Goal: Information Seeking & Learning: Find specific page/section

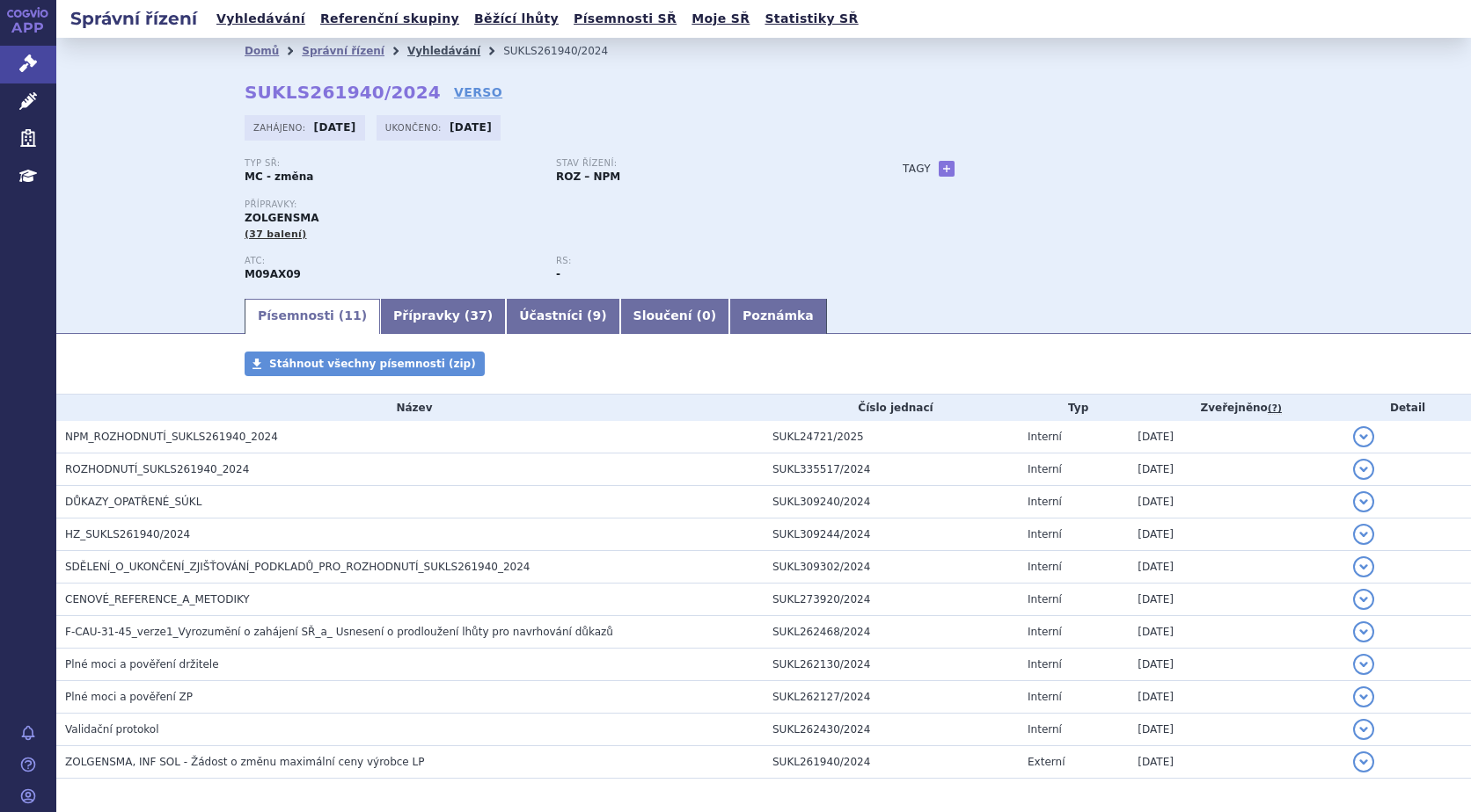
click at [430, 51] on link "Vyhledávání" at bounding box center [443, 51] width 73 height 13
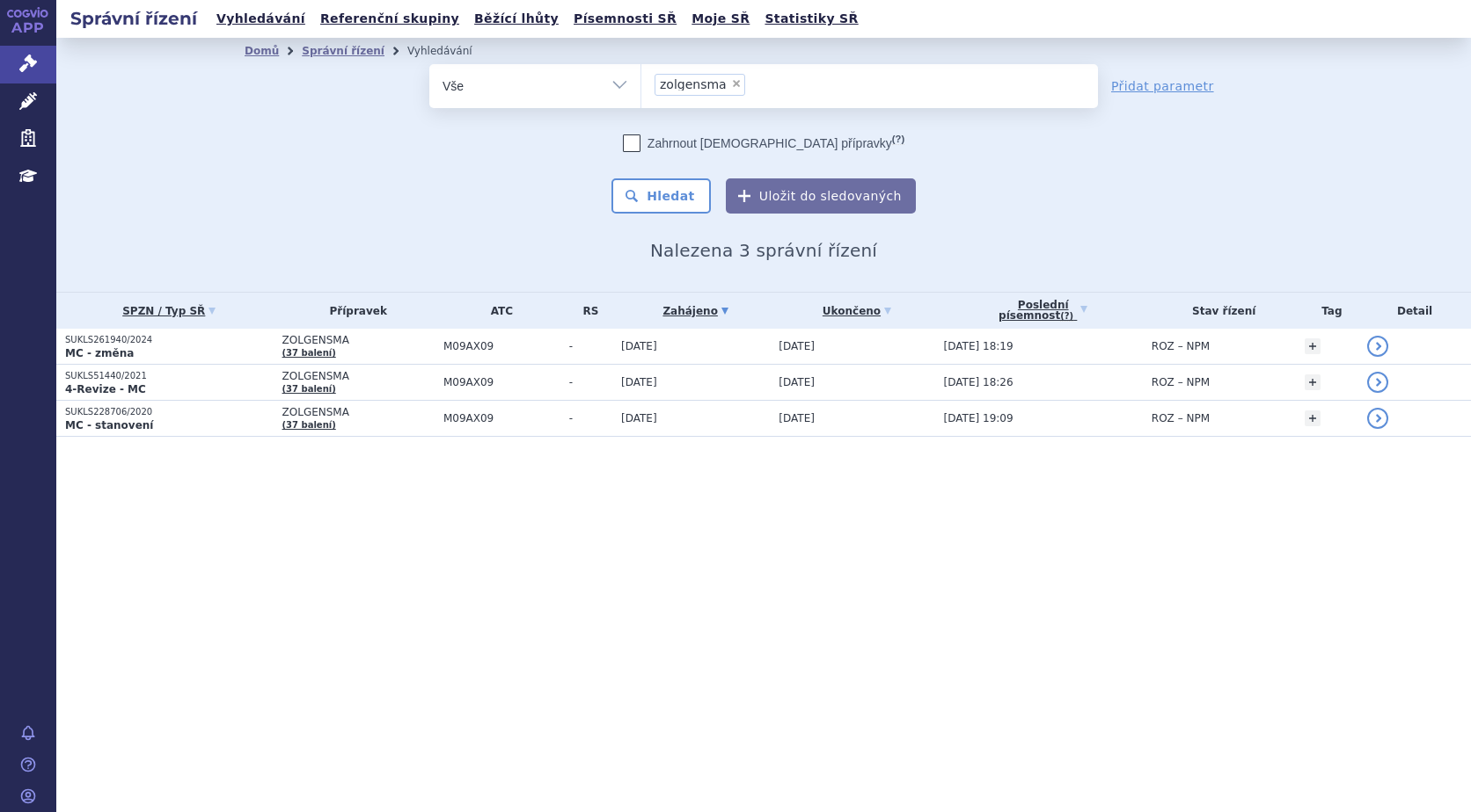
click at [733, 88] on li "× zolgensma" at bounding box center [700, 84] width 91 height 22
click at [641, 88] on select "zolgensma" at bounding box center [640, 85] width 1 height 44
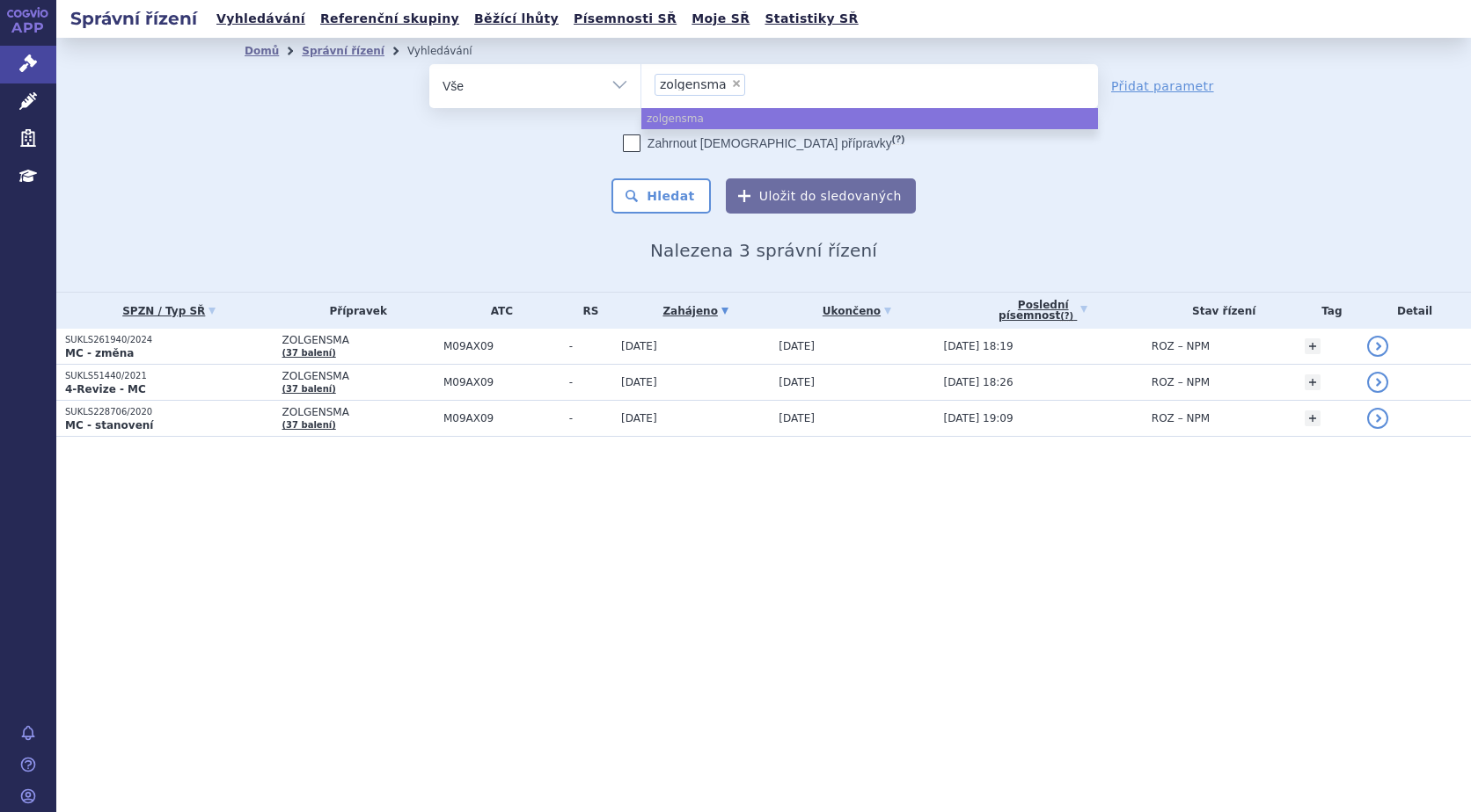
click at [731, 88] on span "×" at bounding box center [736, 83] width 11 height 11
click at [641, 88] on select "zolgensma" at bounding box center [640, 85] width 1 height 44
select select
type input "ev"
type input "evr"
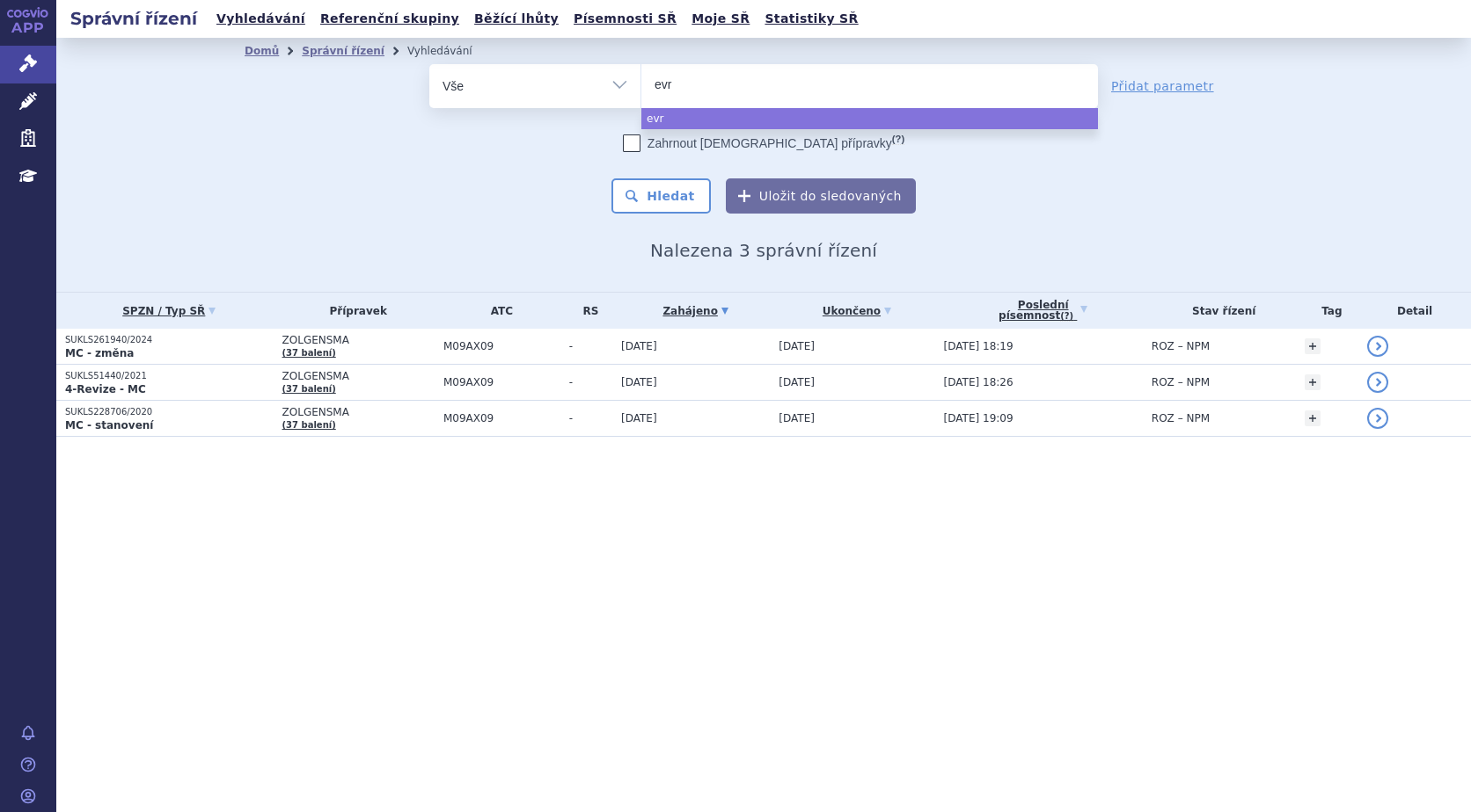
type input "evry"
type input "evrysd"
type input "evrysdi"
select select "evrysdi"
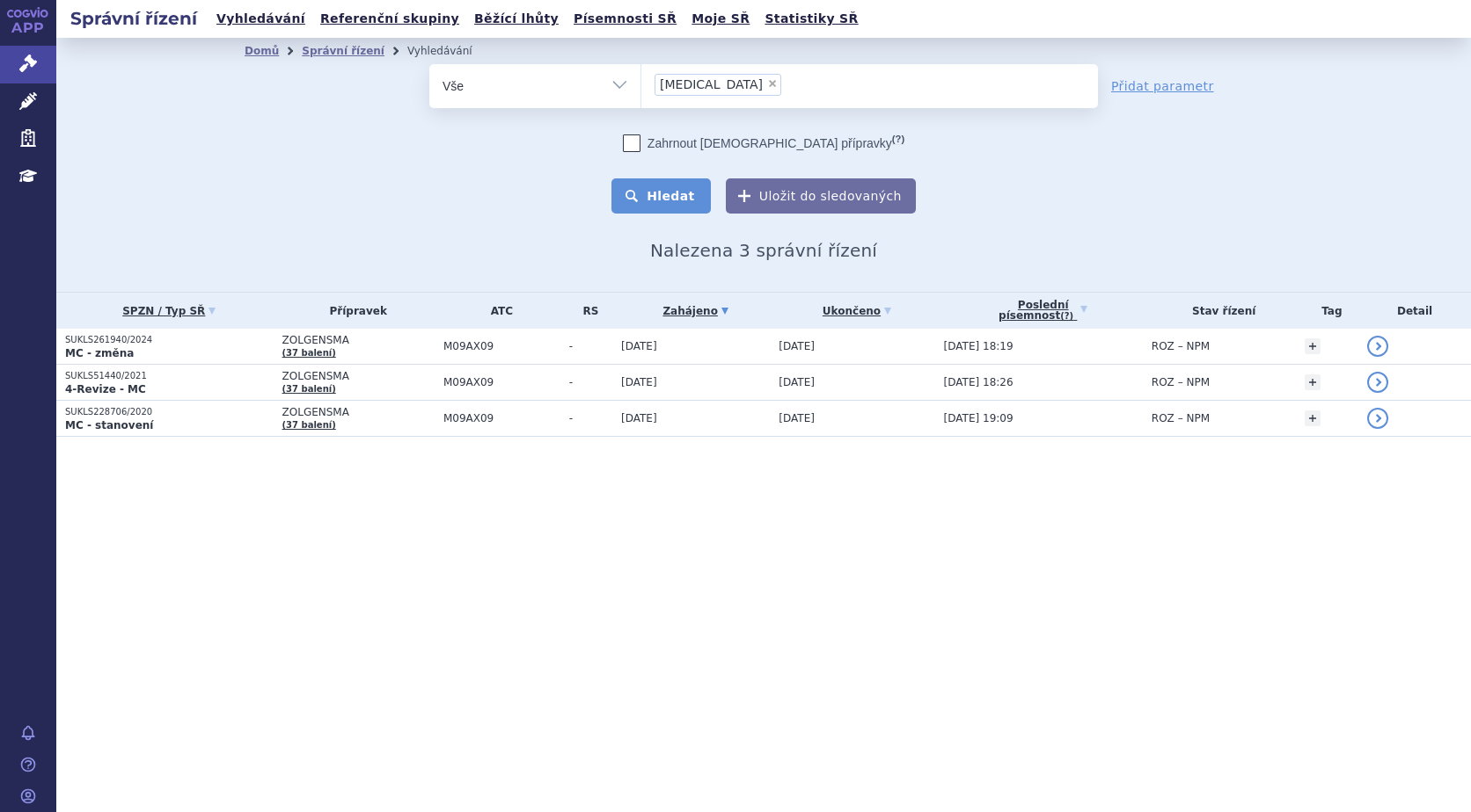
click at [694, 195] on button "Hledat" at bounding box center [662, 196] width 100 height 35
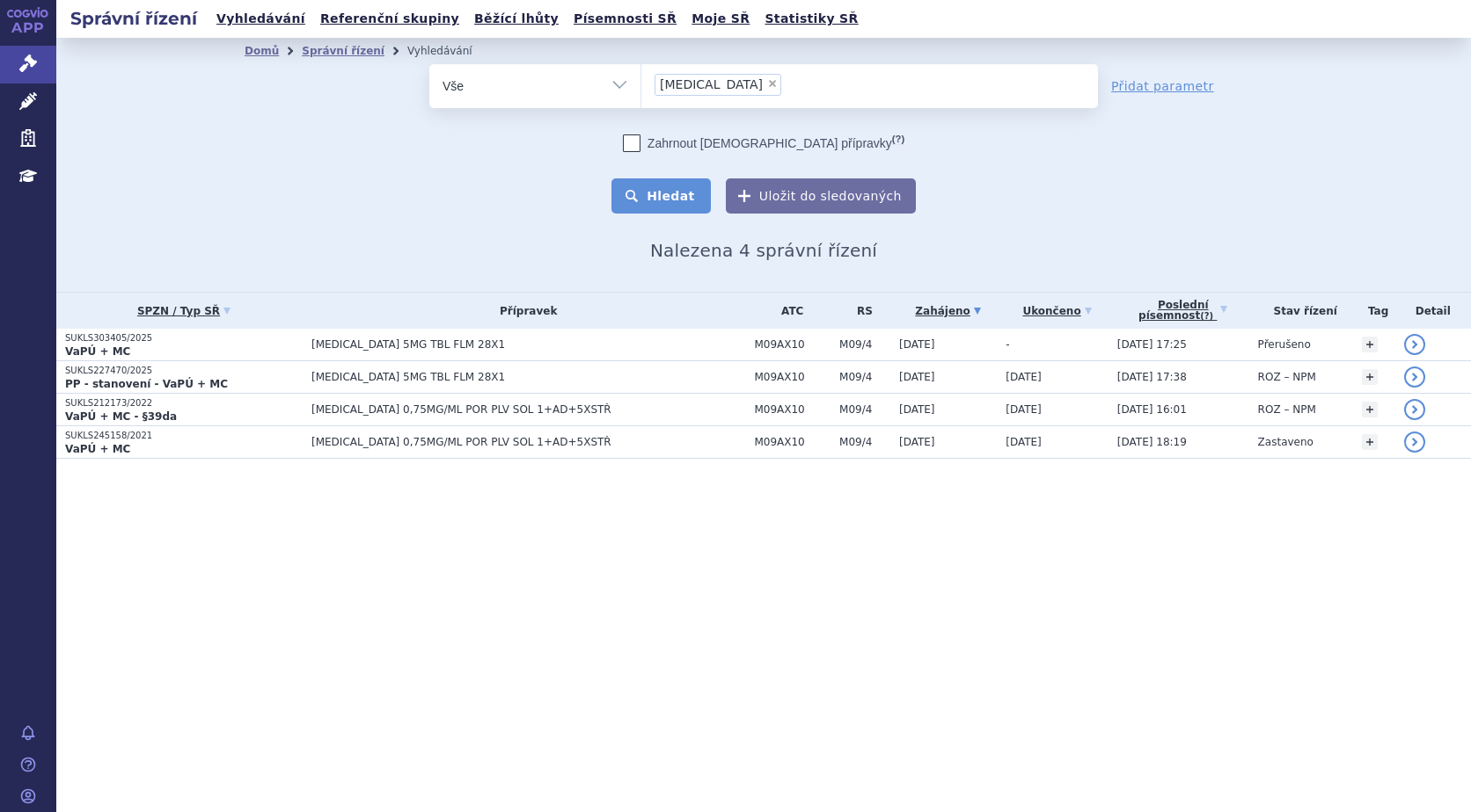
click at [677, 203] on button "Hledat" at bounding box center [662, 196] width 100 height 35
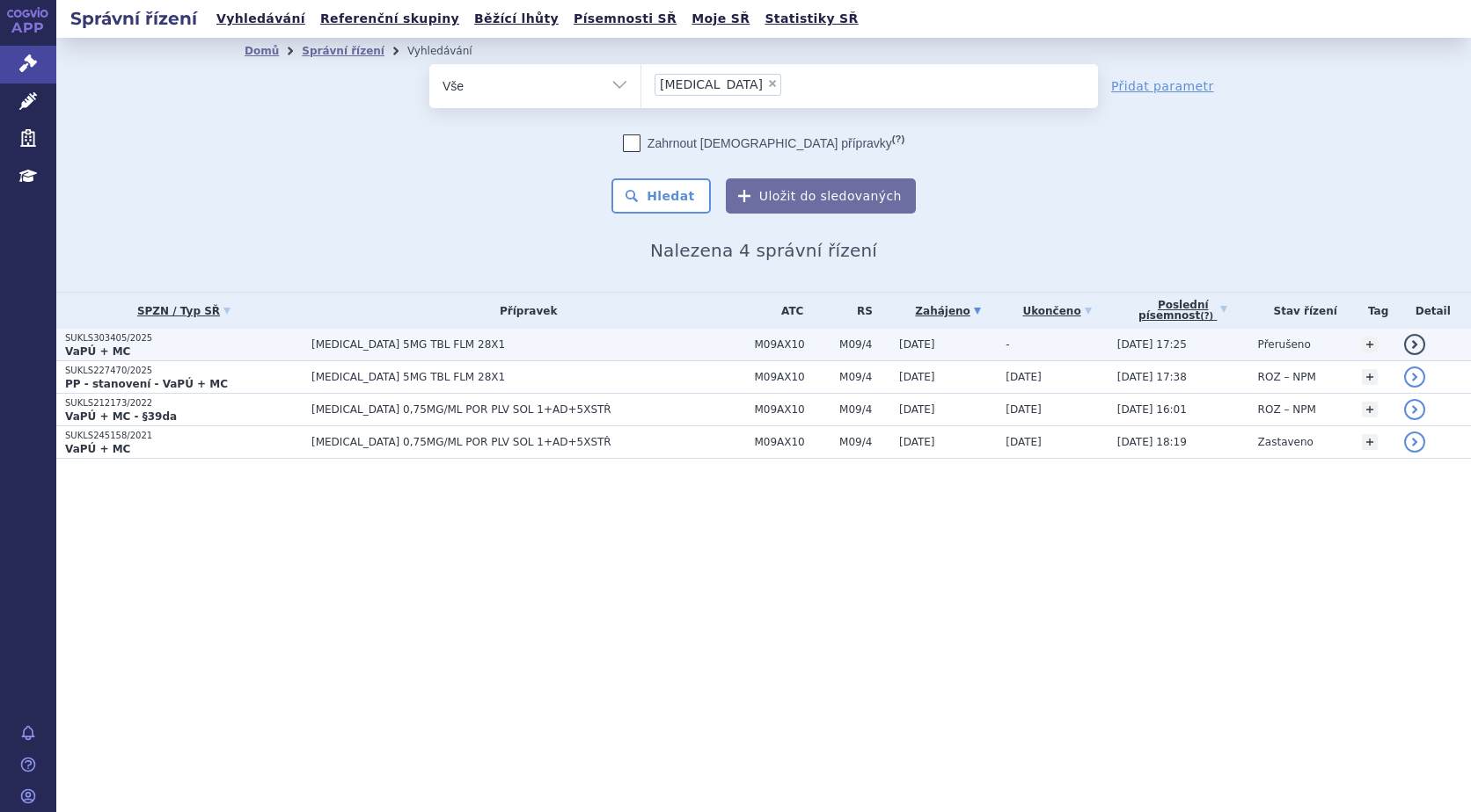
click at [91, 351] on strong "VaPÚ + MC" at bounding box center [97, 351] width 65 height 13
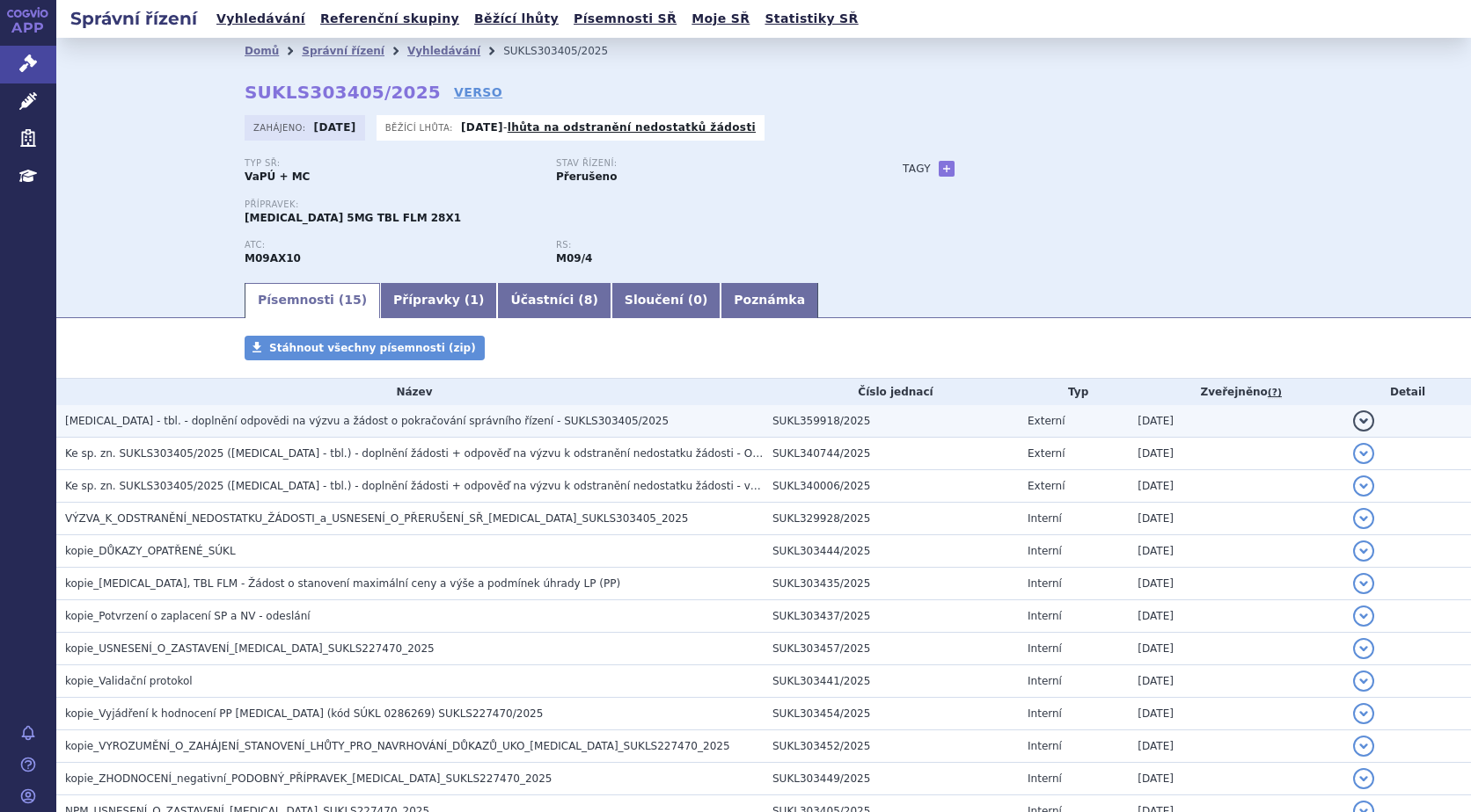
click at [187, 421] on span "EVRYSDI - tbl. - doplnění odpovědi na výzvu a žádost o pokračování správního ří…" at bounding box center [366, 421] width 603 height 13
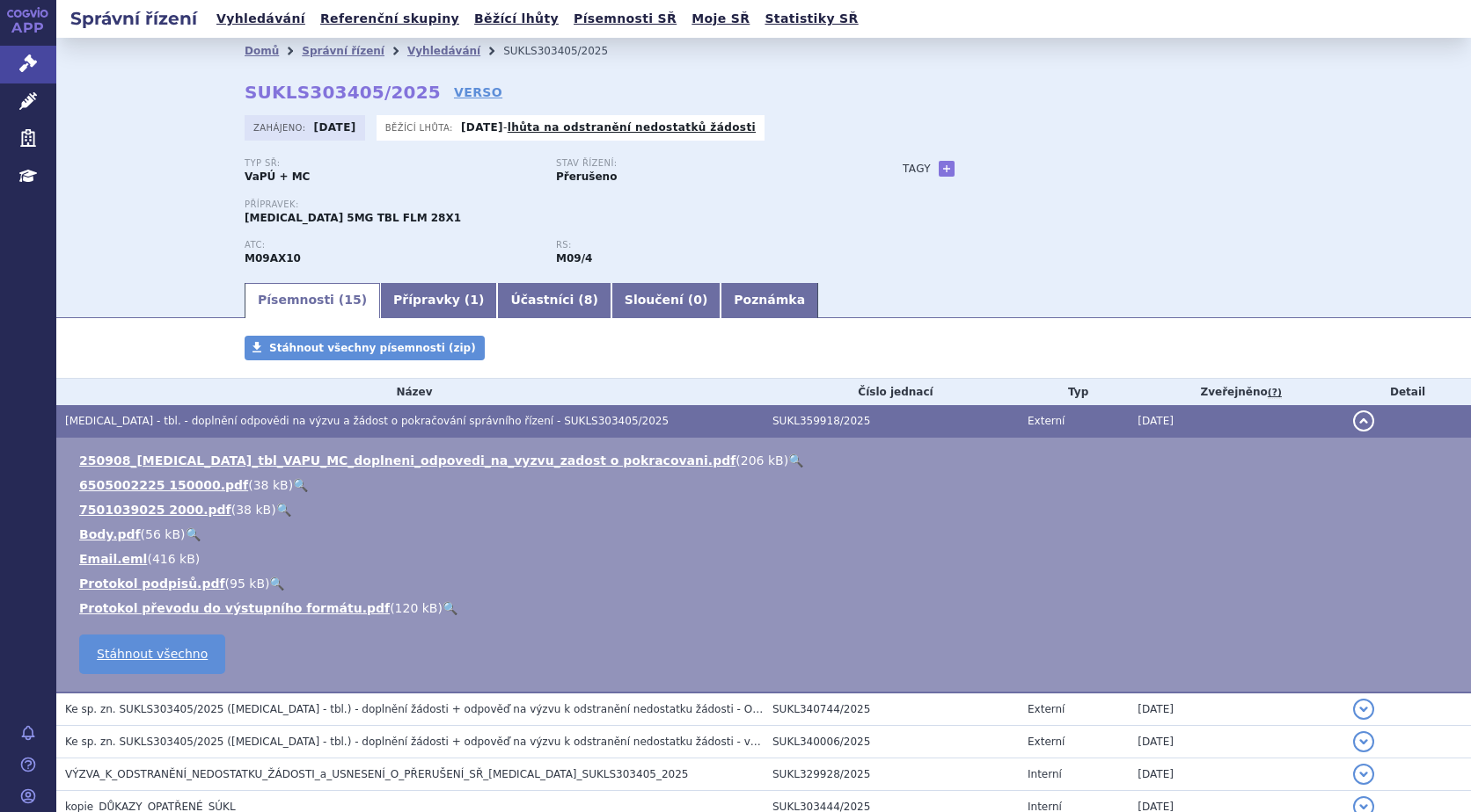
click at [788, 459] on link "🔍" at bounding box center [795, 461] width 15 height 14
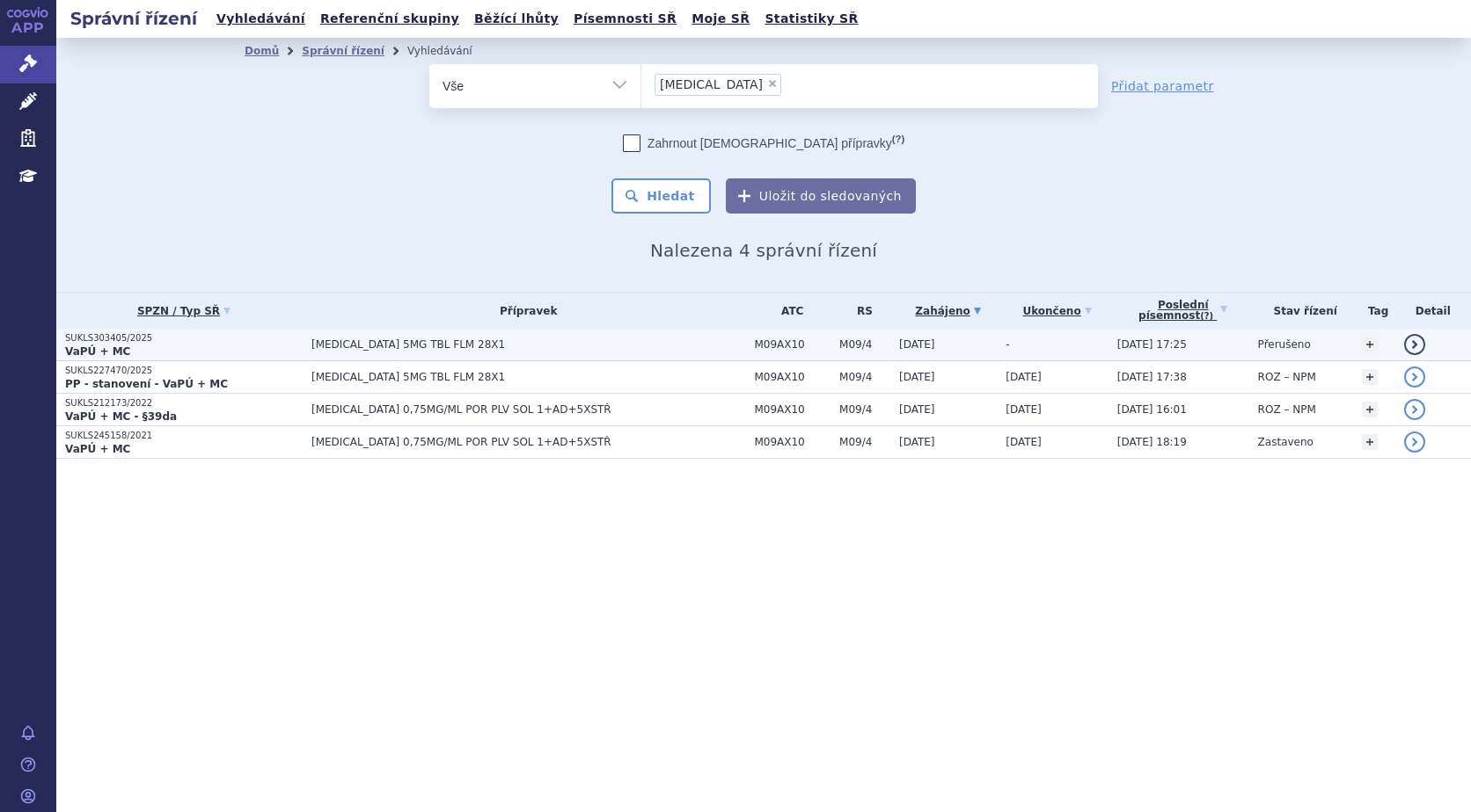
click at [96, 342] on p "SUKLS303405/2025" at bounding box center [183, 338] width 238 height 13
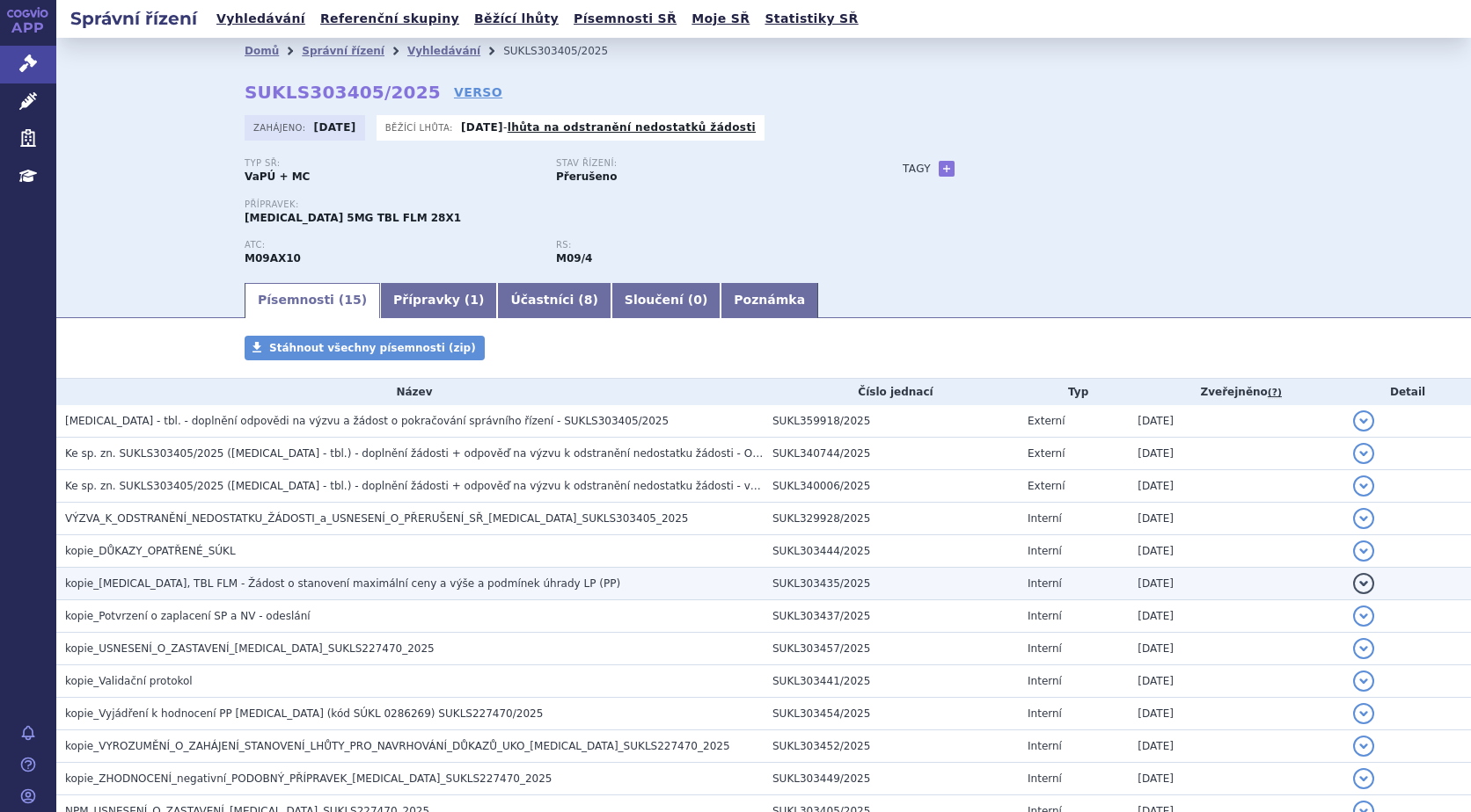
click at [149, 578] on span "kopie_[MEDICAL_DATA], TBL FLM - Žádost o stanovení maximální ceny a výše a podm…" at bounding box center [342, 583] width 555 height 13
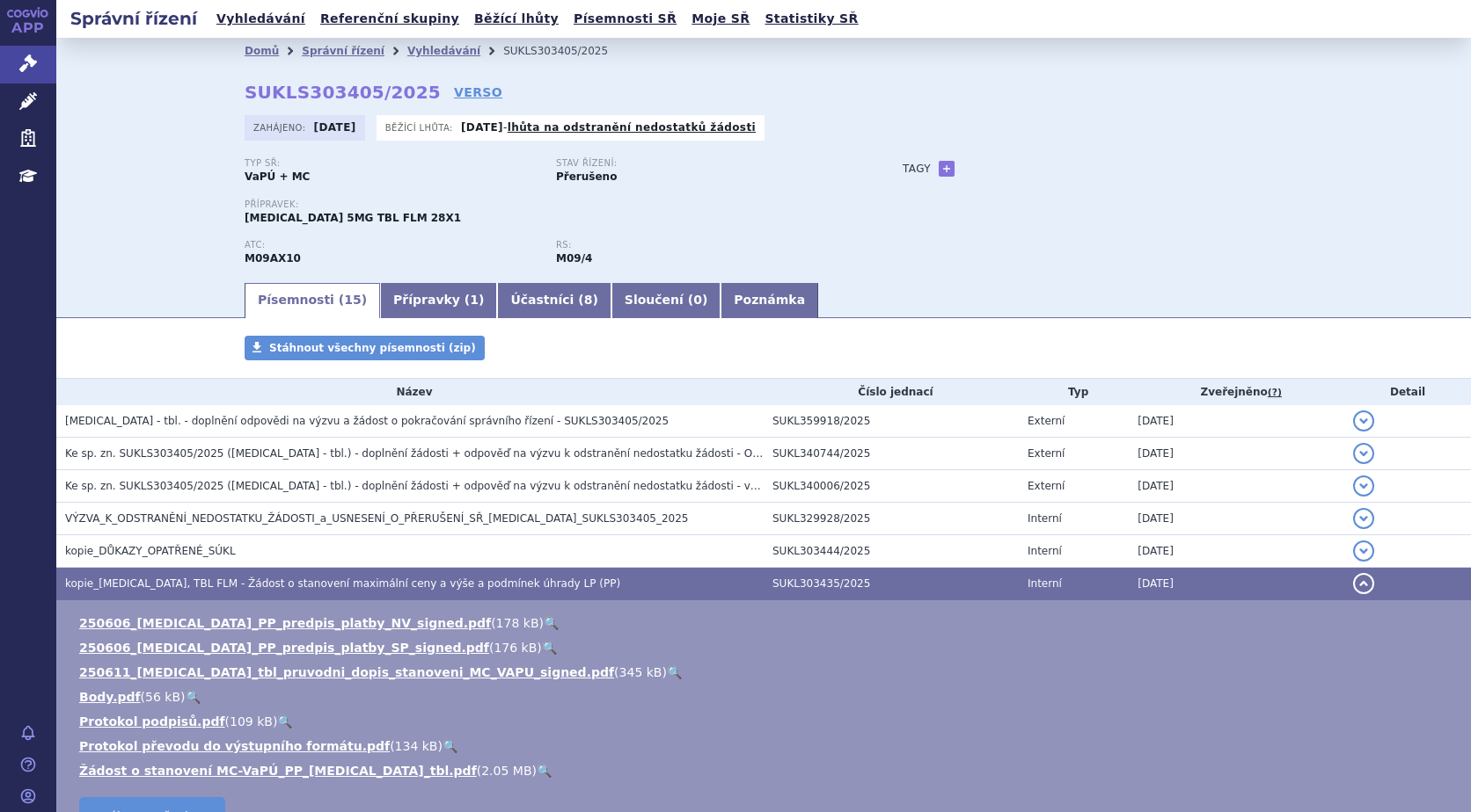
click at [667, 670] on link "🔍" at bounding box center [673, 672] width 15 height 14
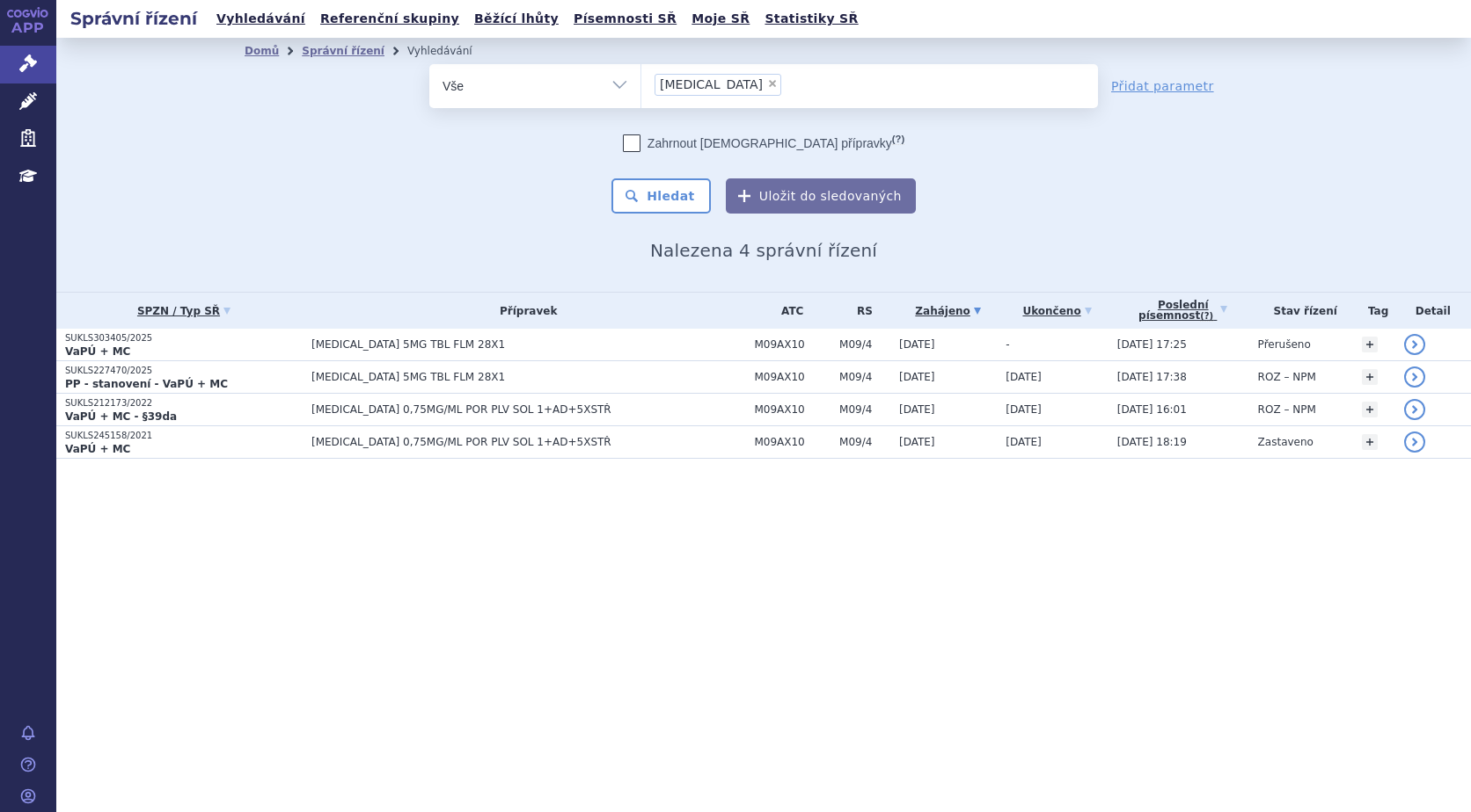
click at [767, 82] on span "×" at bounding box center [772, 83] width 11 height 11
click at [641, 82] on select "[MEDICAL_DATA]" at bounding box center [640, 85] width 1 height 44
select select
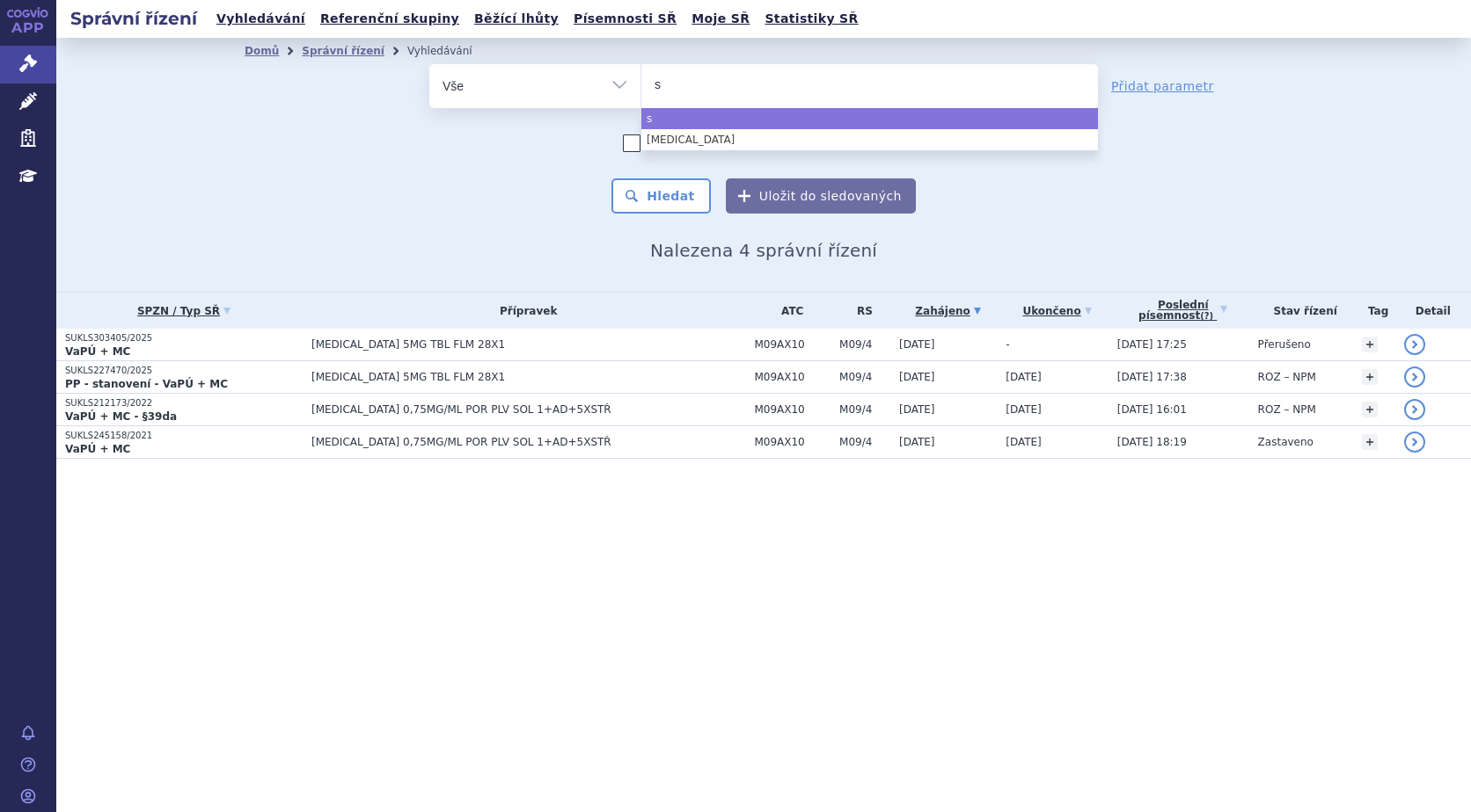
type input "sp"
type input "spi"
type input "spin"
type input "spinr"
type input "spinraz"
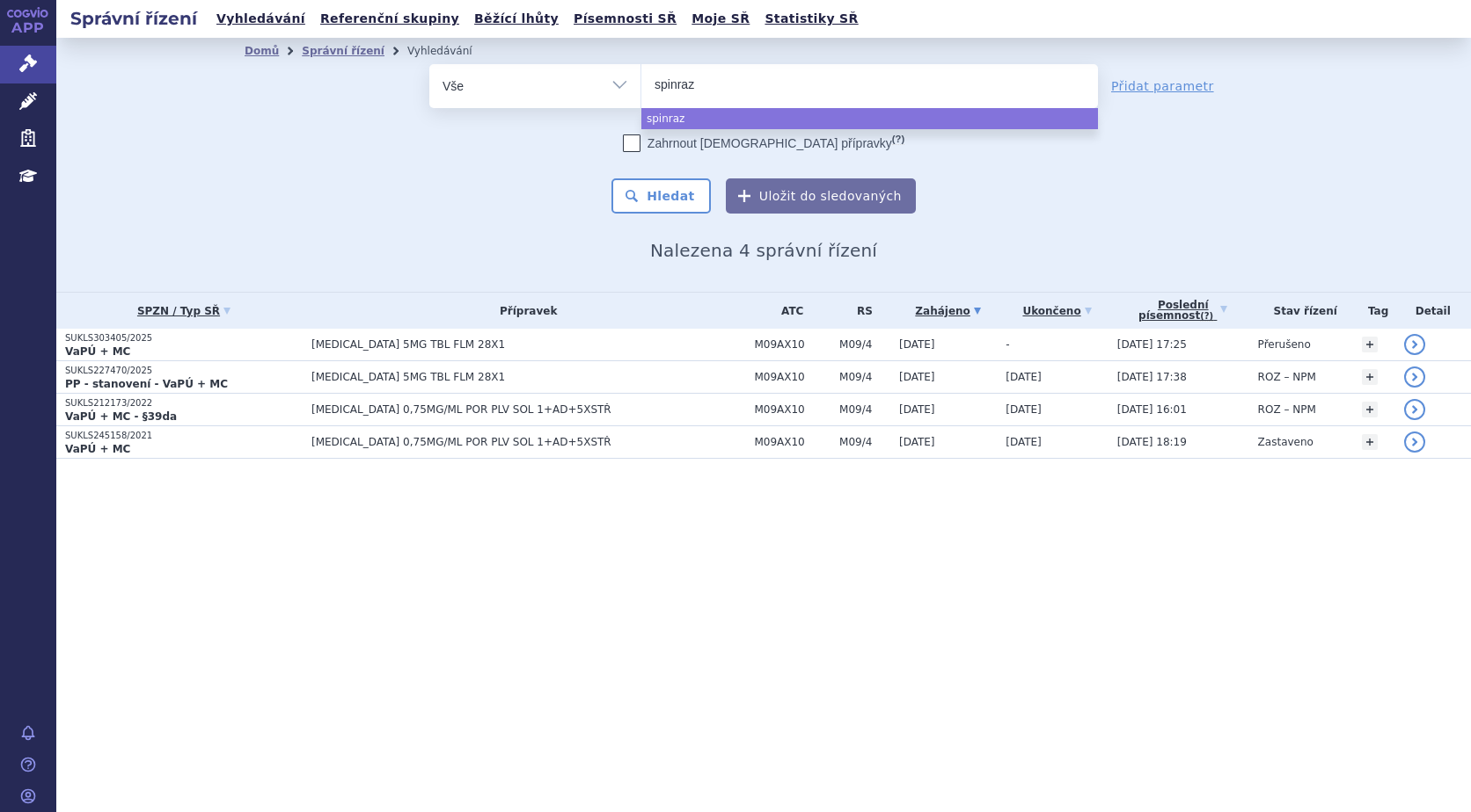
type input "spinraza"
select select "spinraza"
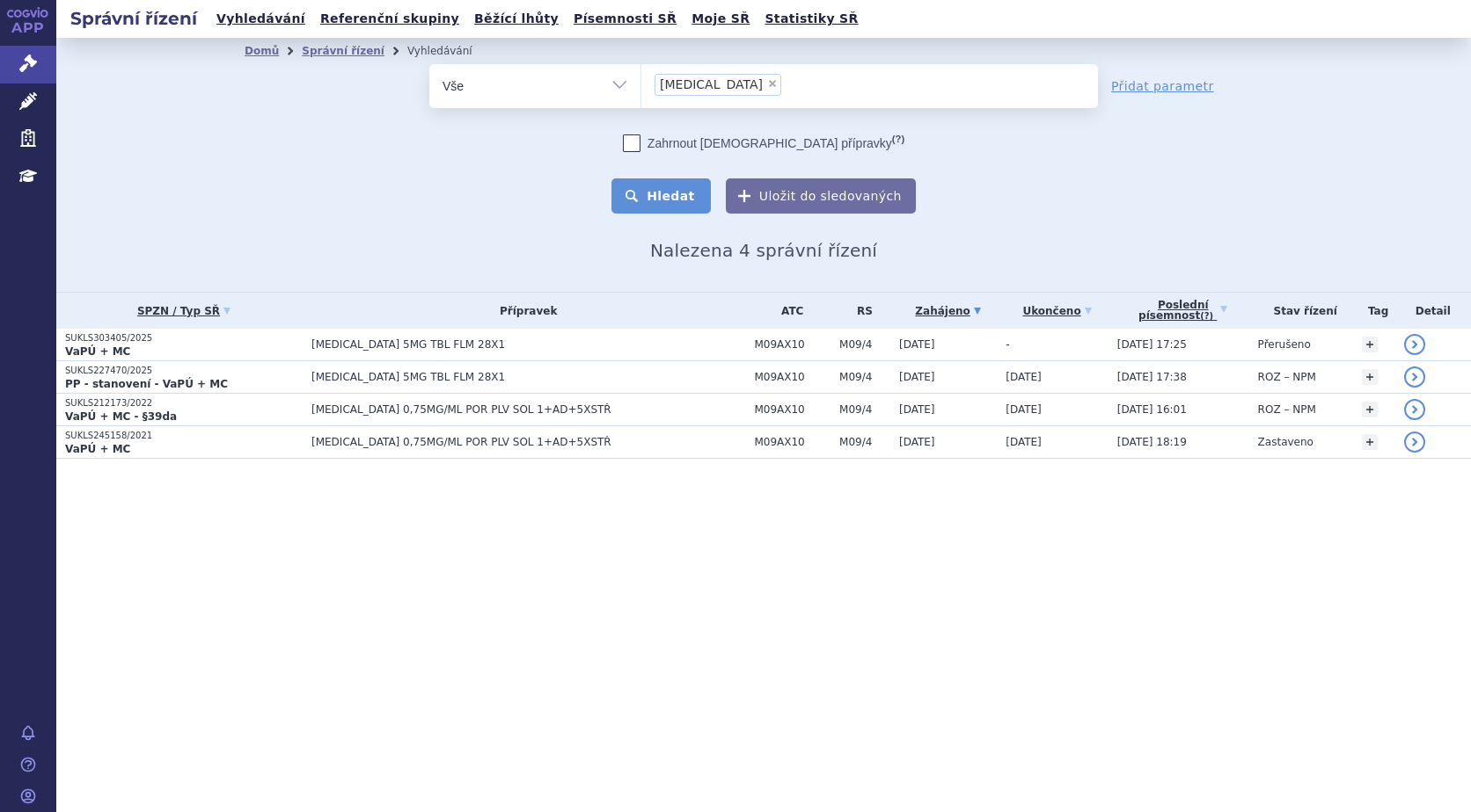
click at [659, 186] on button "Hledat" at bounding box center [662, 196] width 100 height 35
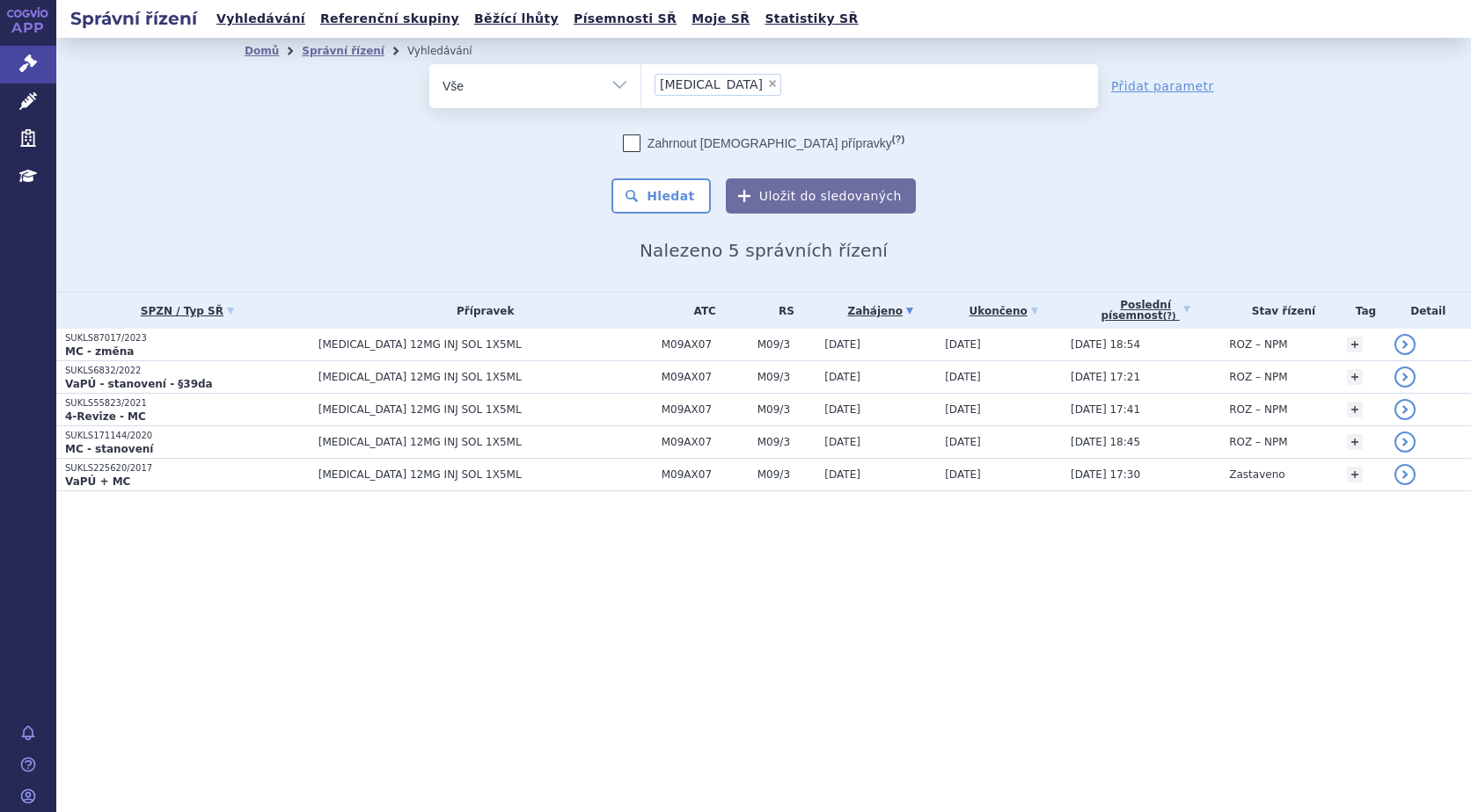
click at [767, 85] on span "×" at bounding box center [772, 83] width 11 height 11
click at [641, 85] on select "[MEDICAL_DATA]" at bounding box center [640, 85] width 1 height 44
select select
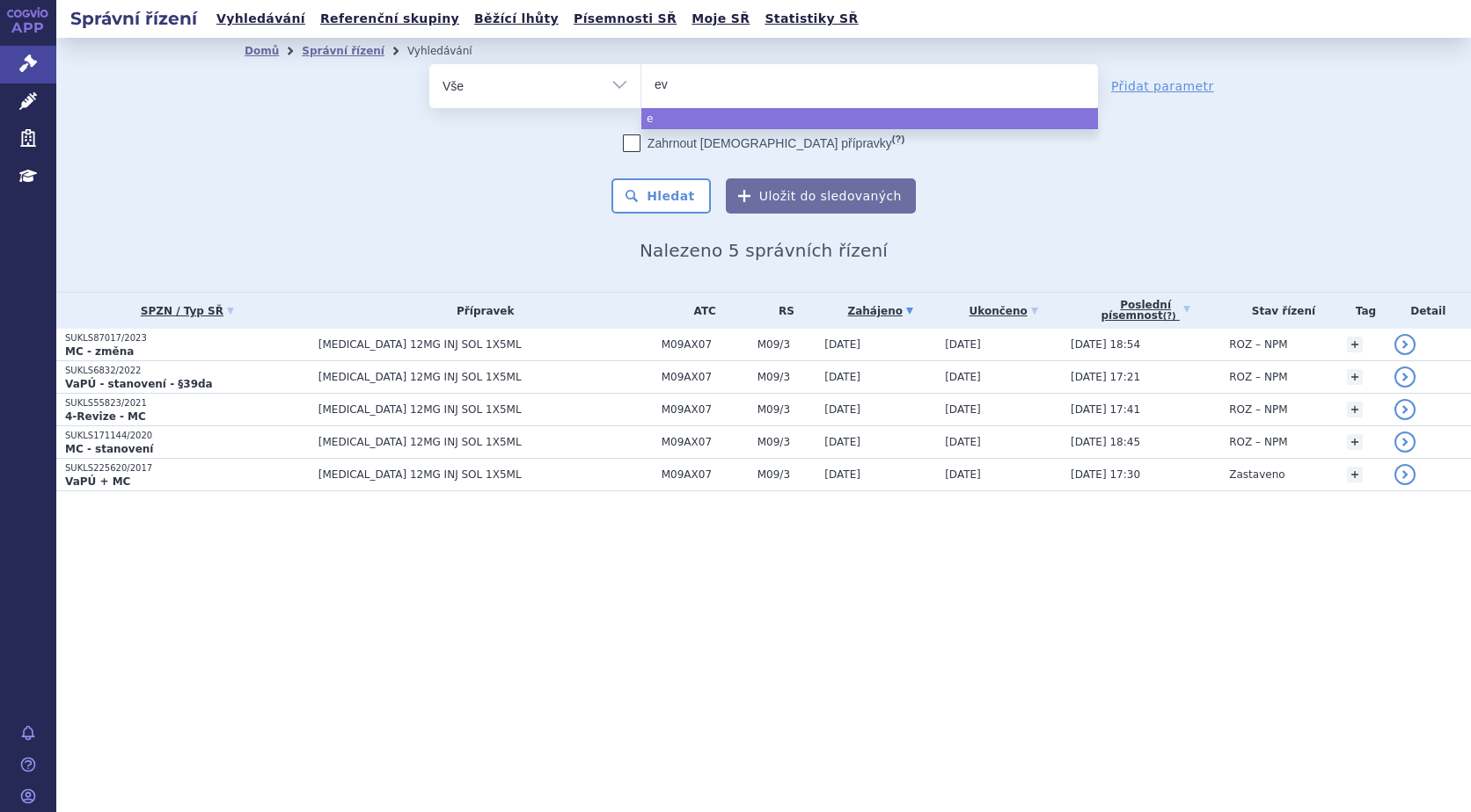
type input "evr"
type input "evrys"
type input "evrysd"
type input "[MEDICAL_DATA]"
select select "evrysdi"
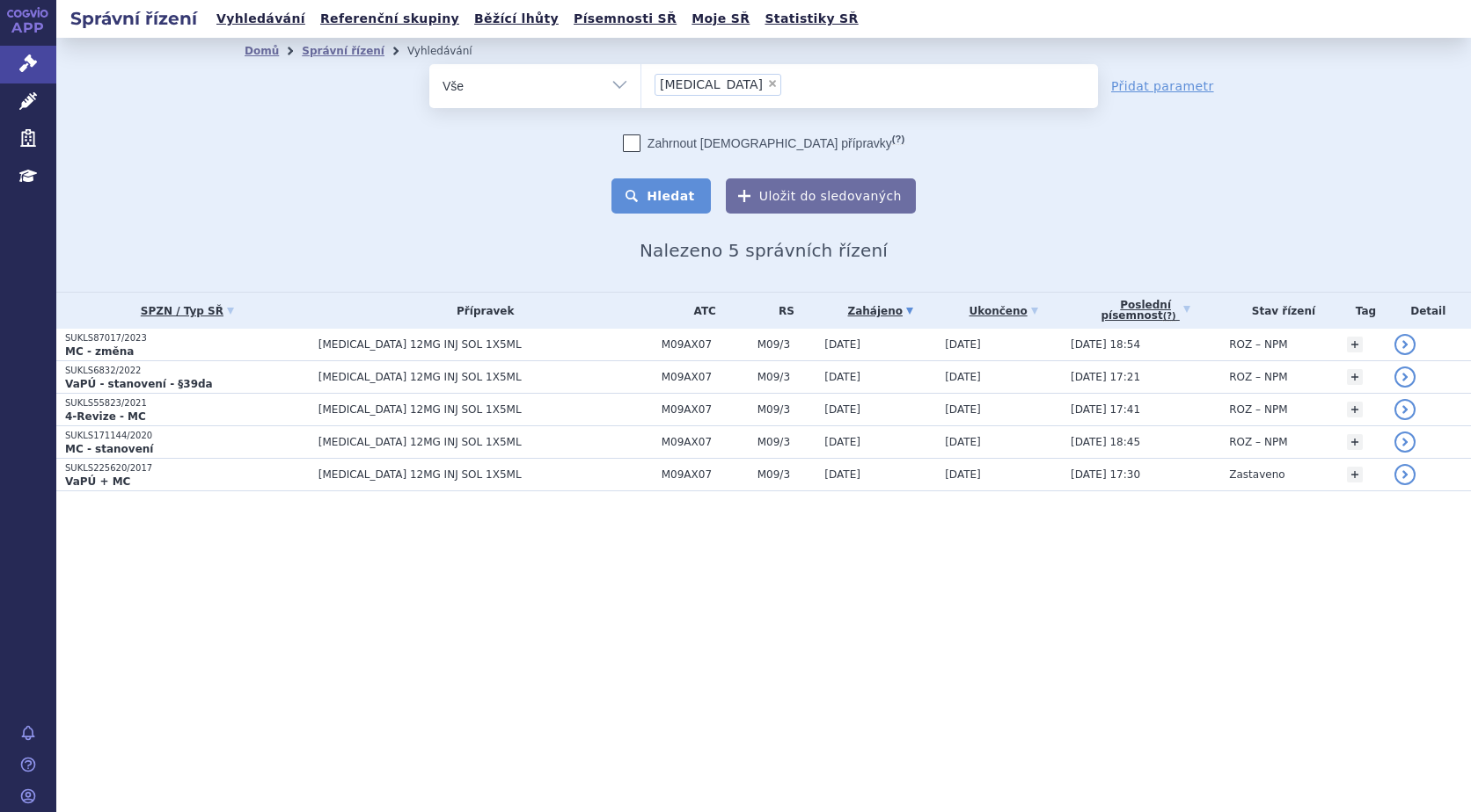
click at [681, 196] on button "Hledat" at bounding box center [662, 196] width 100 height 35
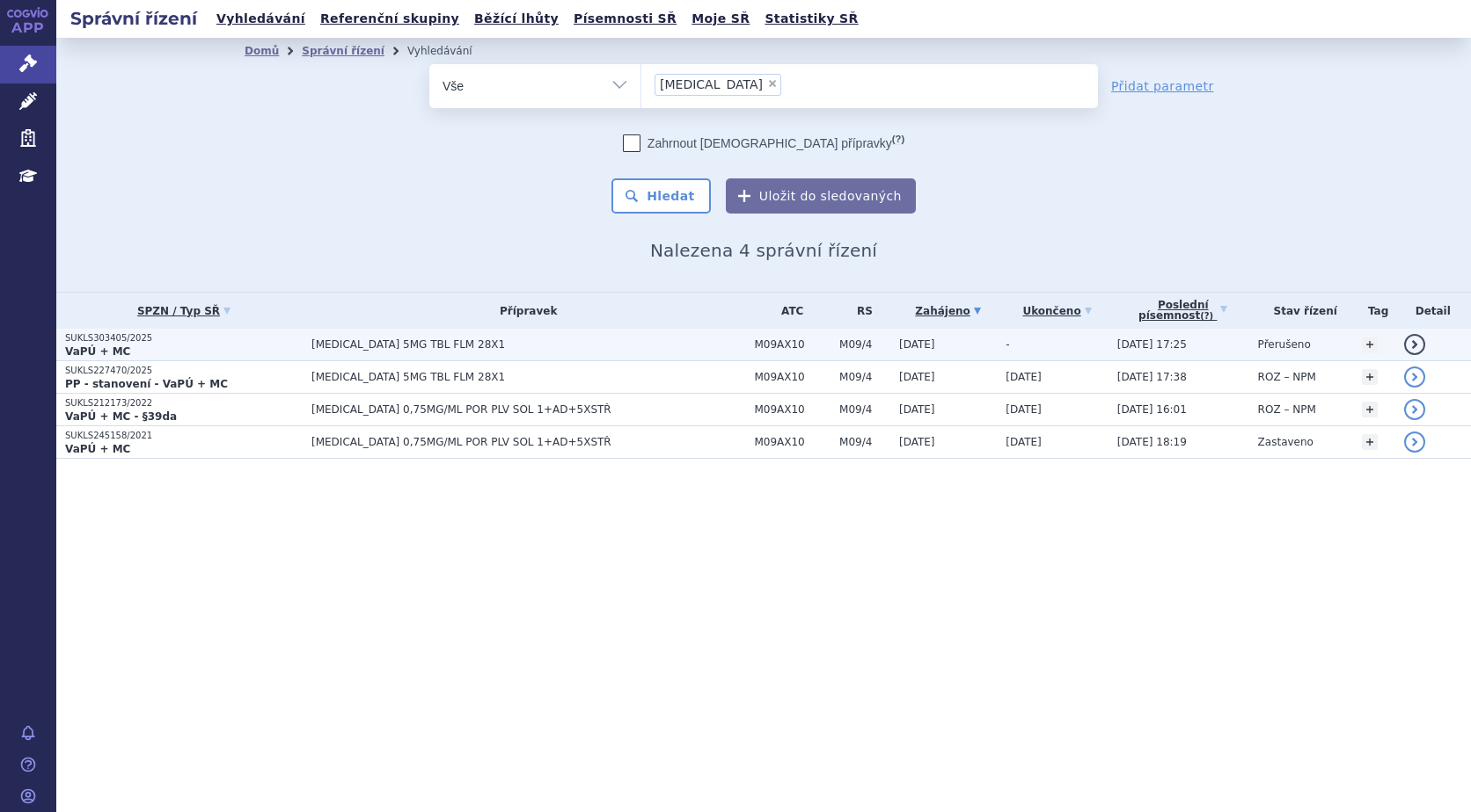
click at [105, 350] on strong "VaPÚ + MC" at bounding box center [97, 351] width 65 height 13
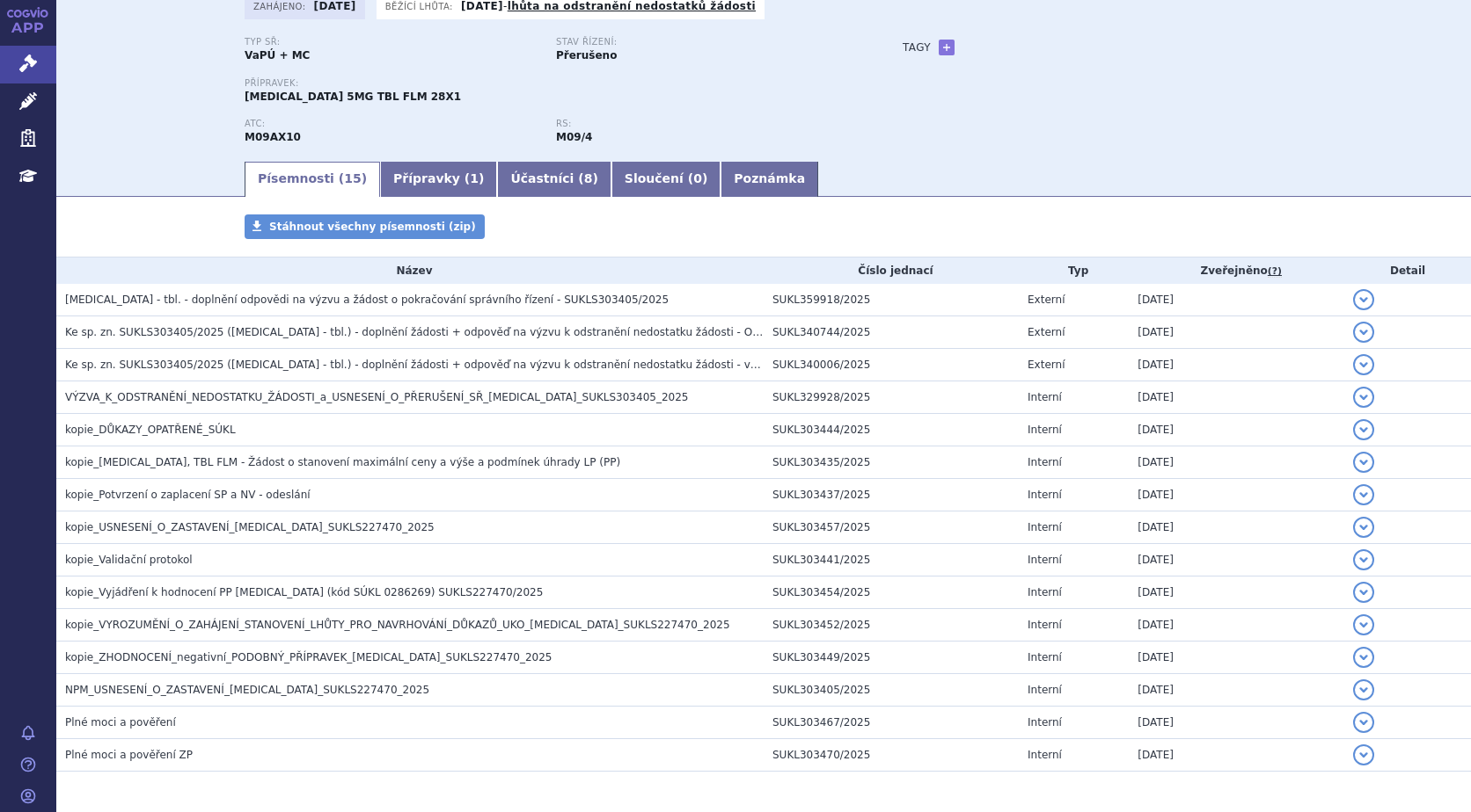
scroll to position [176, 0]
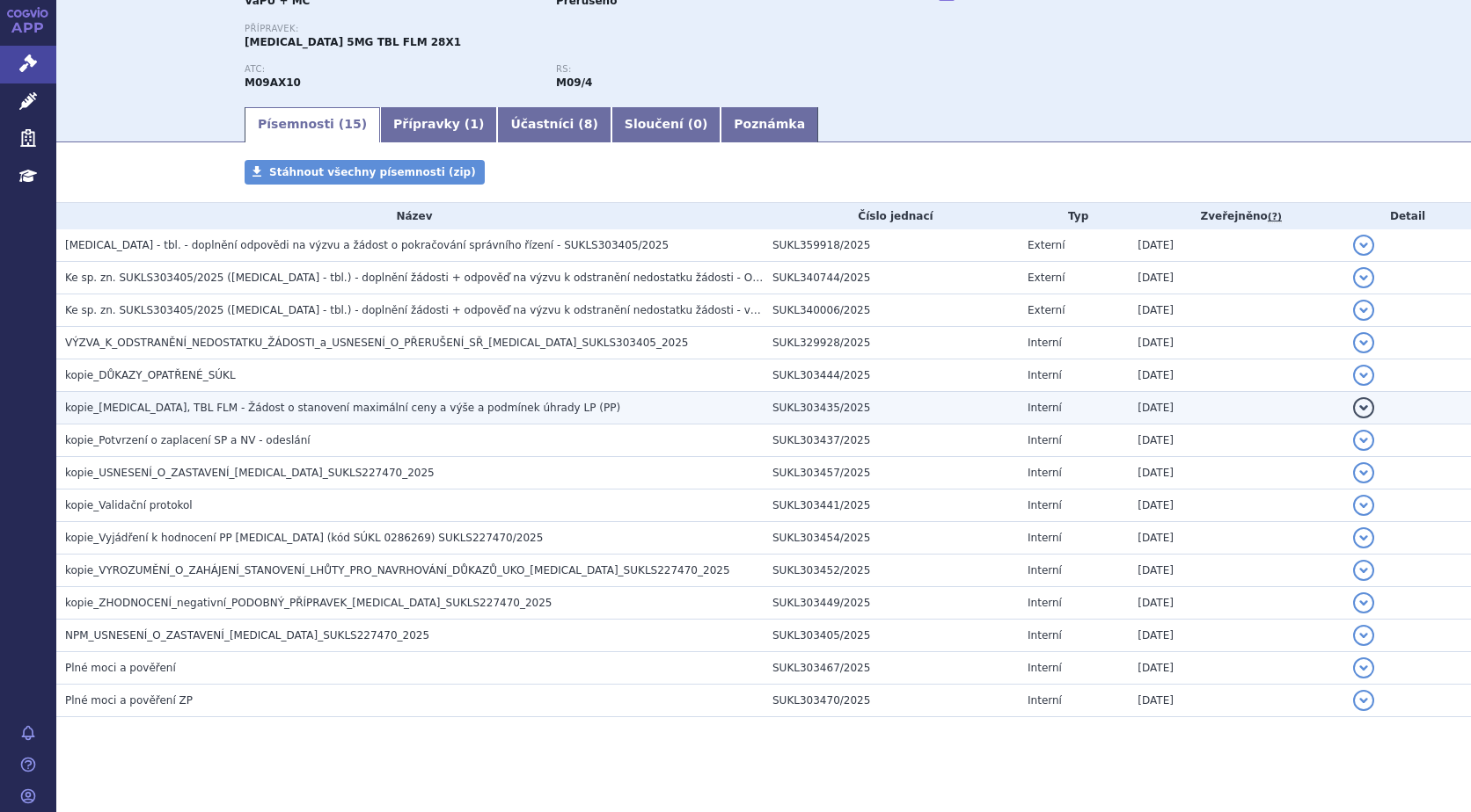
click at [173, 407] on span "kopie_[MEDICAL_DATA], TBL FLM - Žádost o stanovení maximální ceny a výše a podm…" at bounding box center [342, 408] width 555 height 13
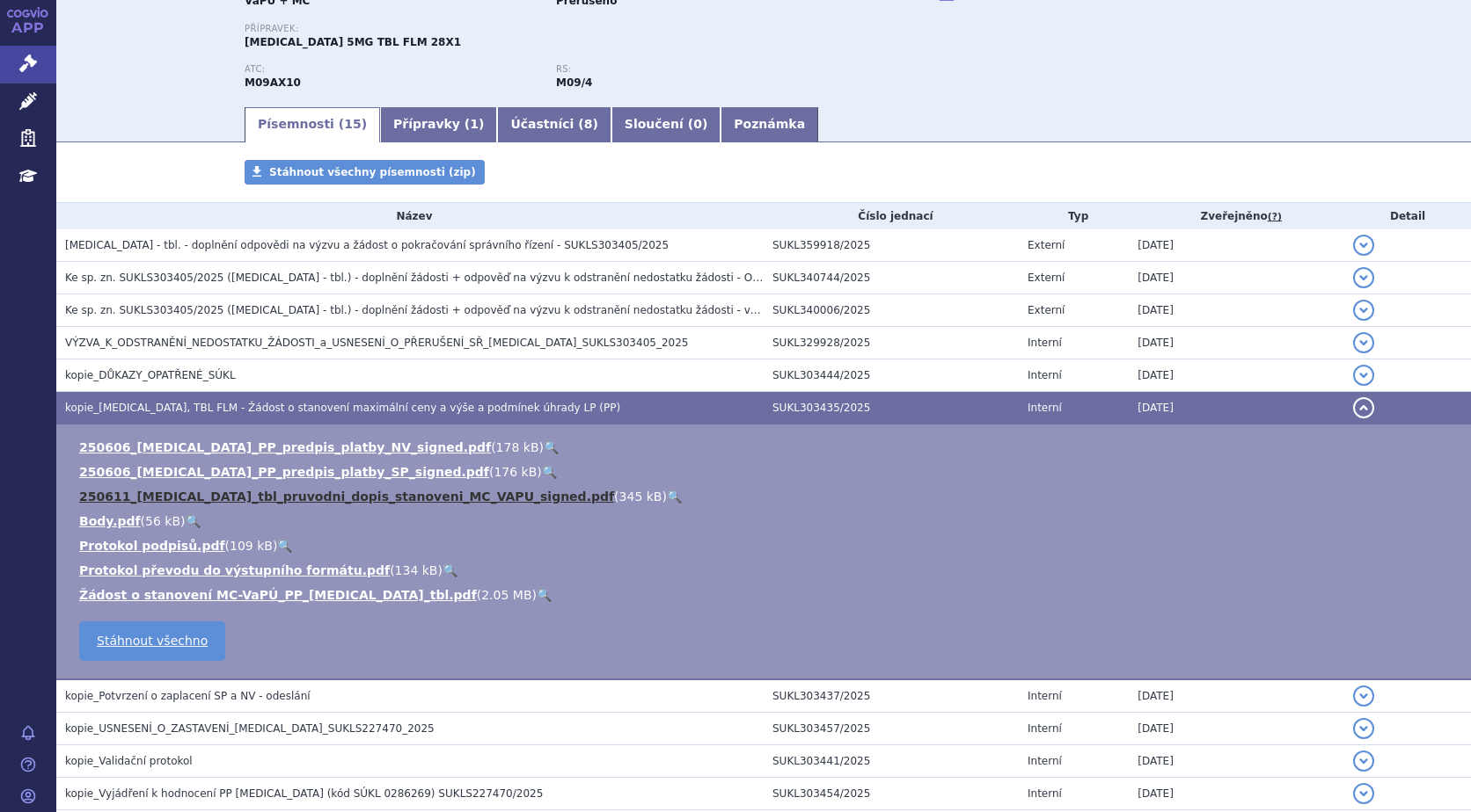
click at [212, 494] on link "250611_[MEDICAL_DATA]_tbl_pruvodni_dopis_stanoveni_MC_VAPU_signed.pdf" at bounding box center [346, 497] width 534 height 14
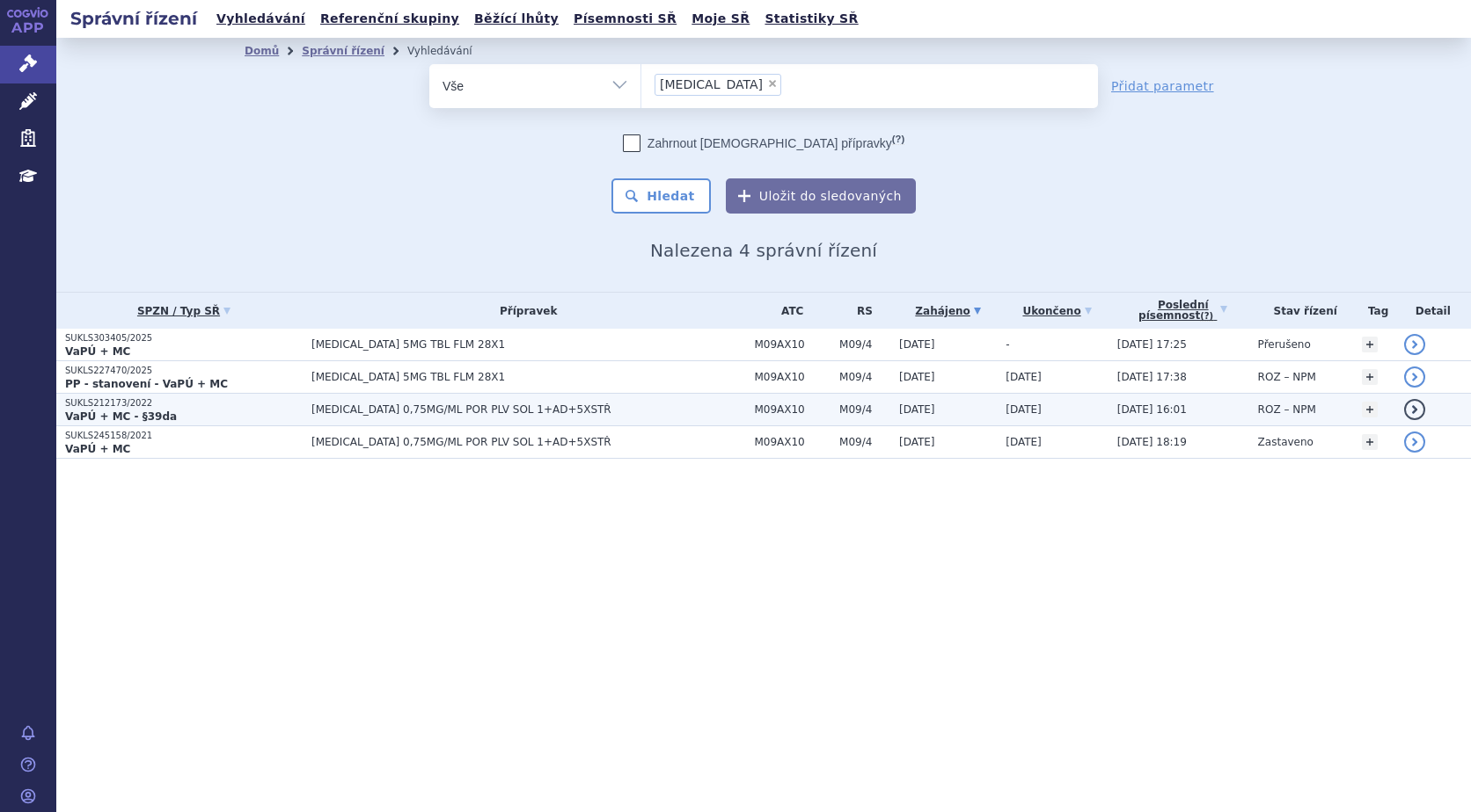
click at [117, 405] on p "SUKLS212173/2022" at bounding box center [183, 403] width 238 height 13
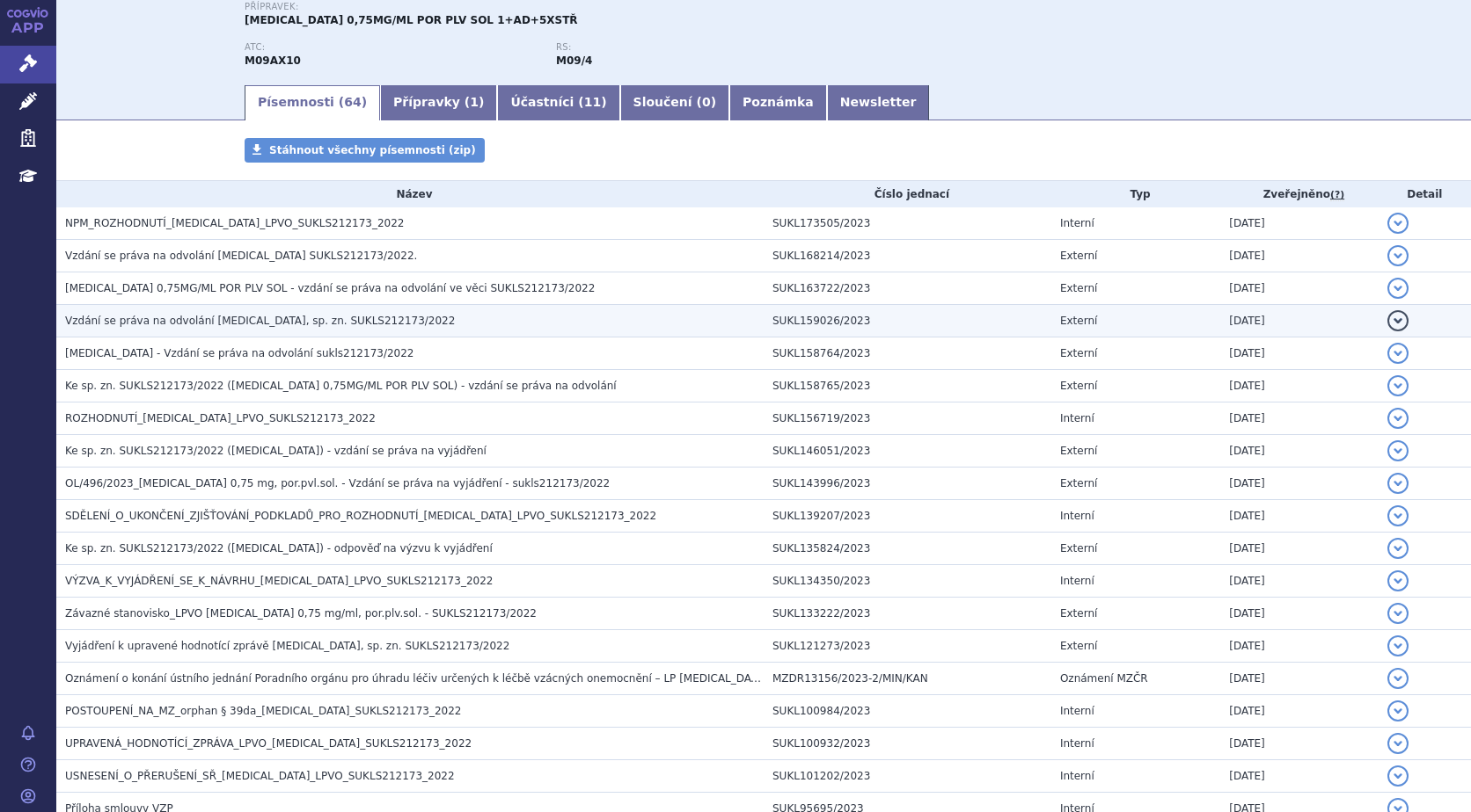
scroll to position [176, 0]
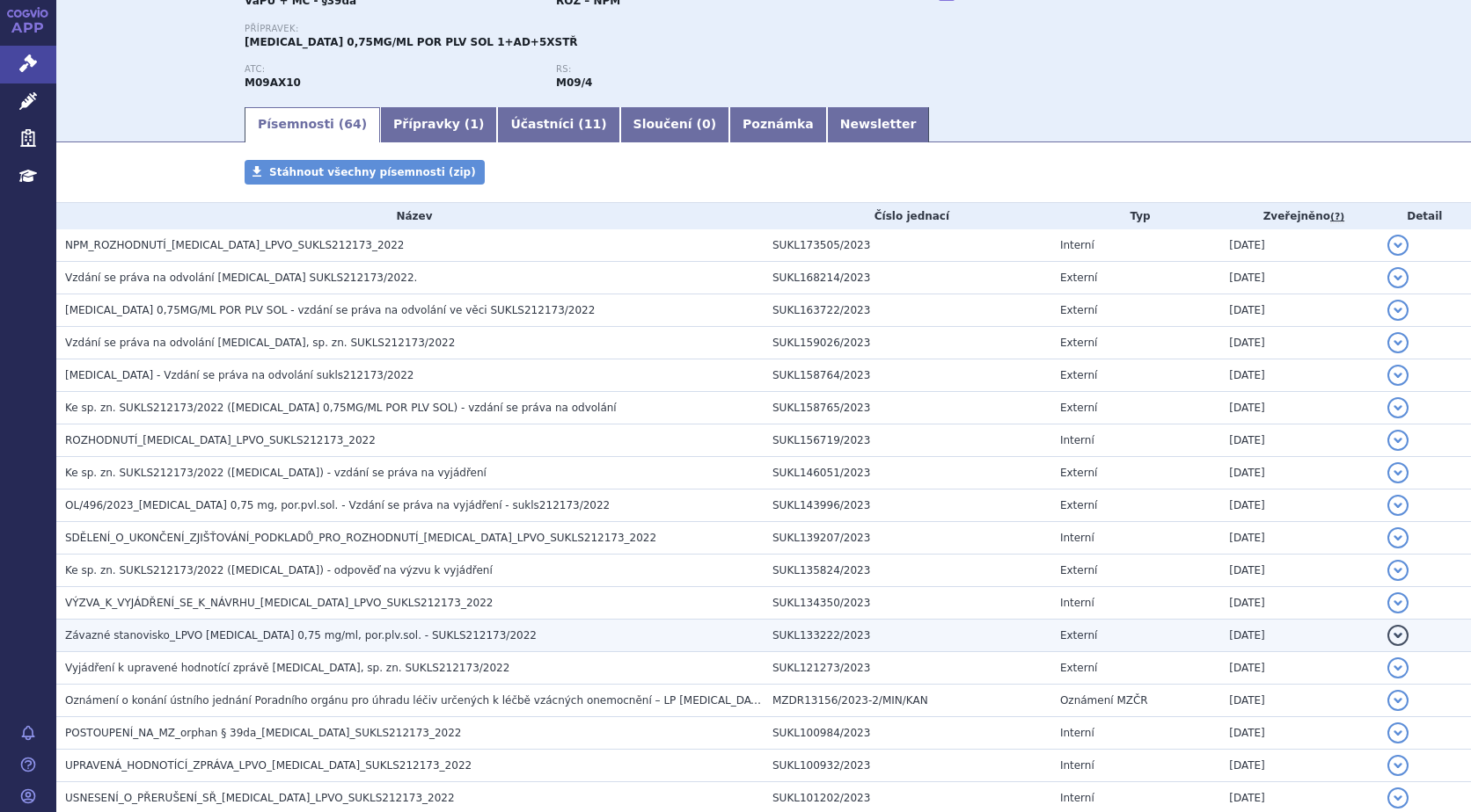
click at [292, 637] on span "Závazné stanovisko_LPVO EVRYSDI 0,75 mg/ml, por.plv.sol. - SUKLS212173/2022" at bounding box center [300, 635] width 472 height 13
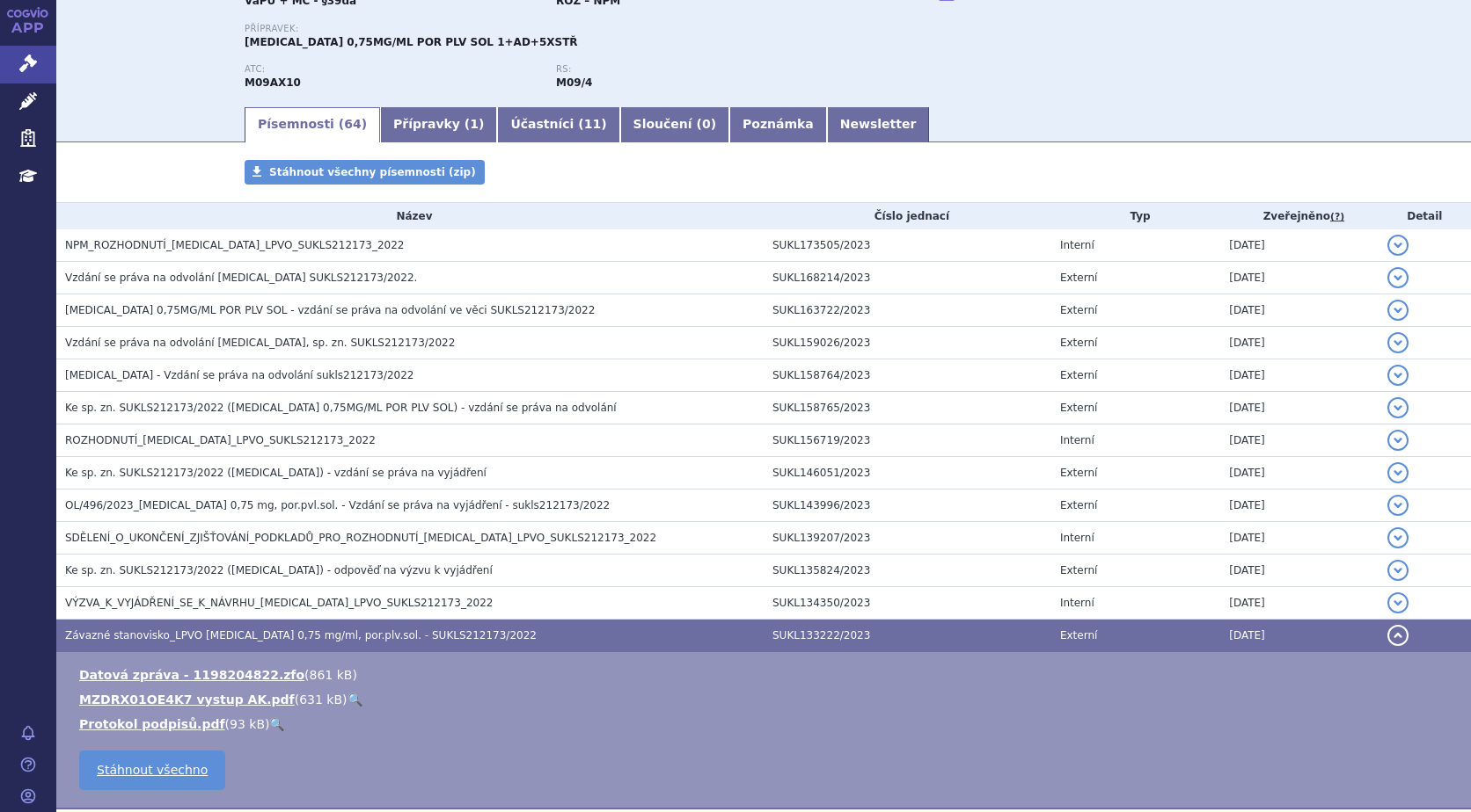
click at [347, 697] on link "🔍" at bounding box center [354, 699] width 15 height 14
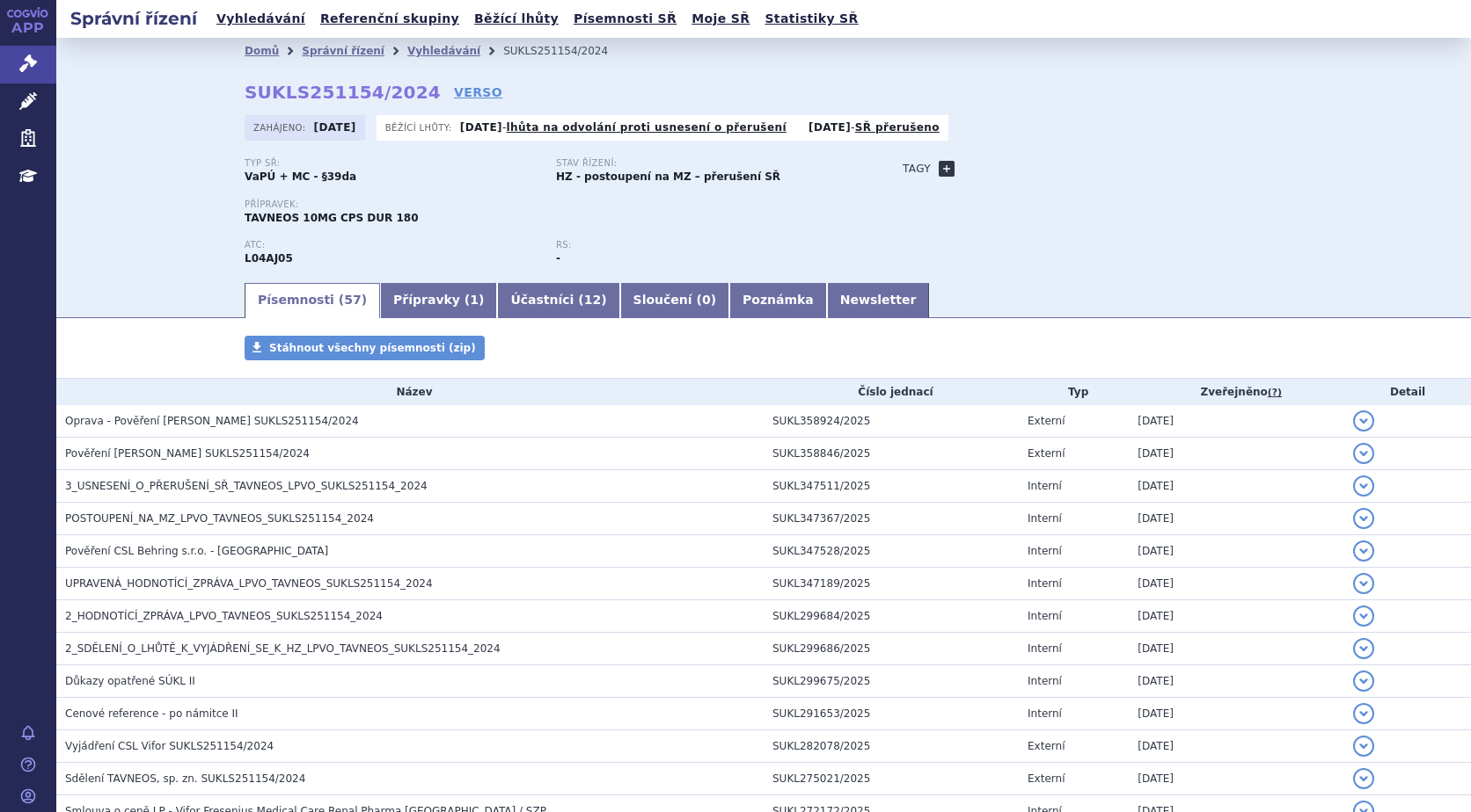
click at [939, 169] on link "+" at bounding box center [946, 168] width 16 height 16
click at [1017, 172] on span at bounding box center [1025, 168] width 126 height 23
type input "granulomatóza"
select select "granulomatóza"
click at [1097, 166] on button "Přidat" at bounding box center [1116, 169] width 45 height 22
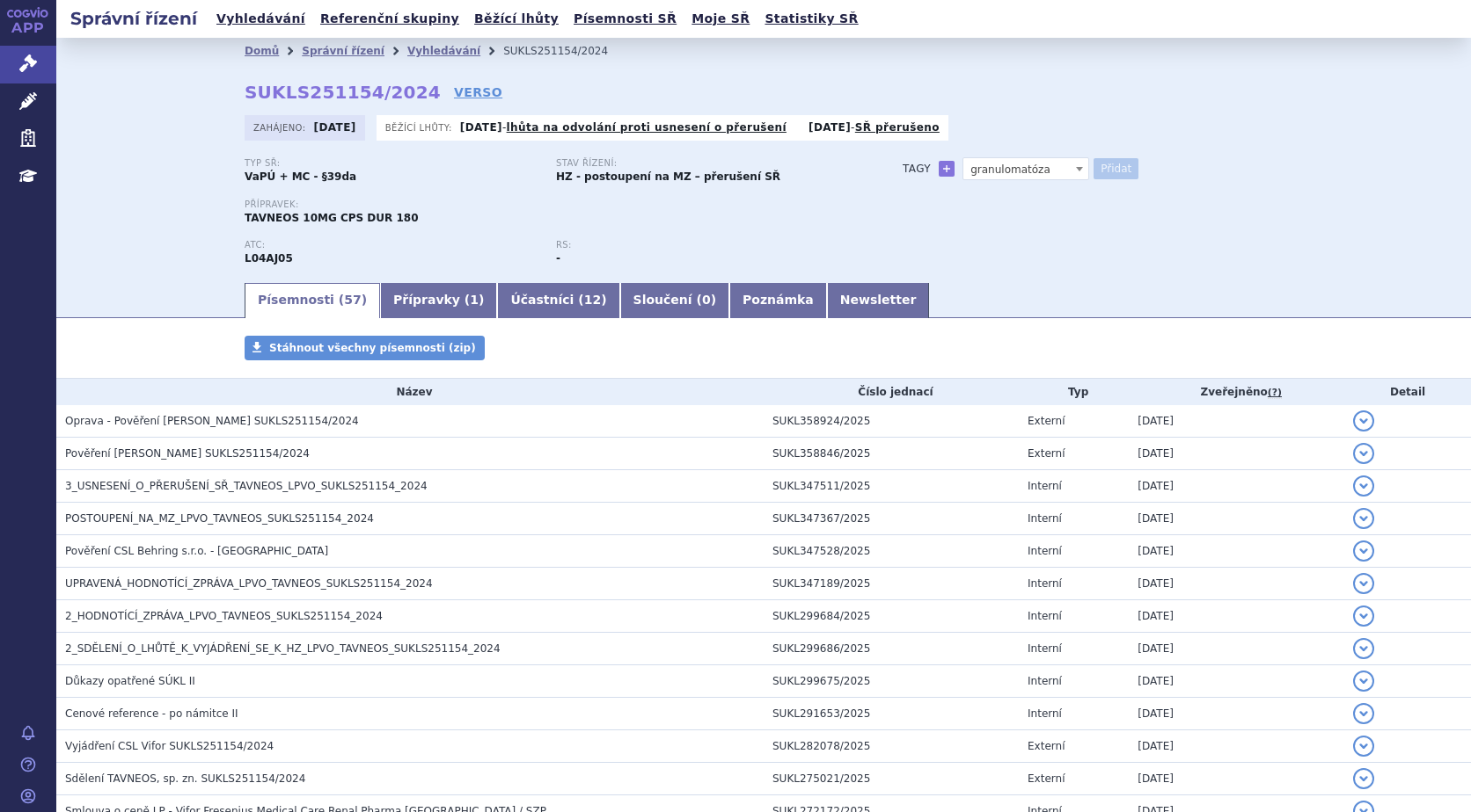
select select
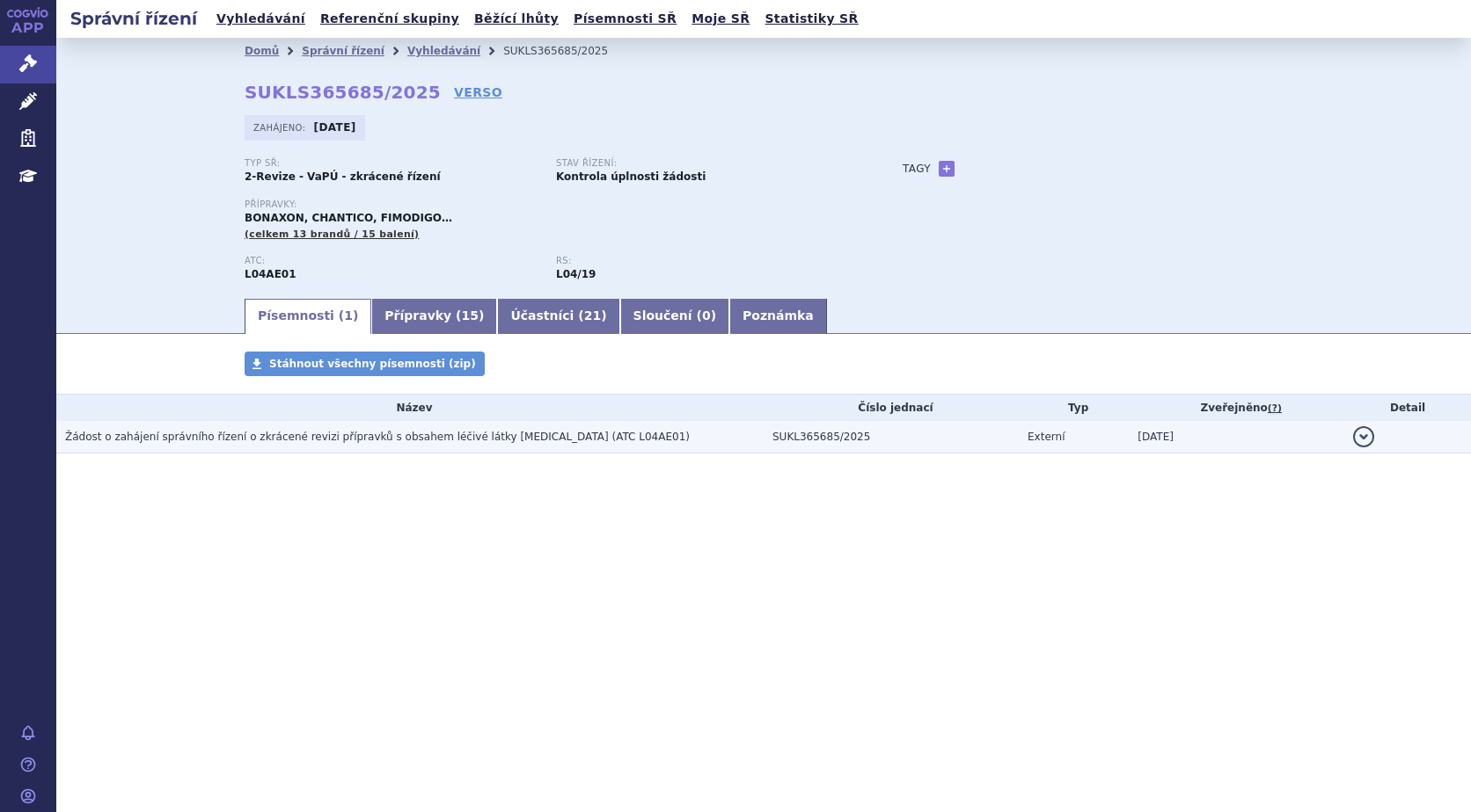
click at [238, 435] on span "Žádost o zahájení správního řízení o zkrácené revizi přípravků s obsahem léčivé…" at bounding box center [377, 436] width 624 height 13
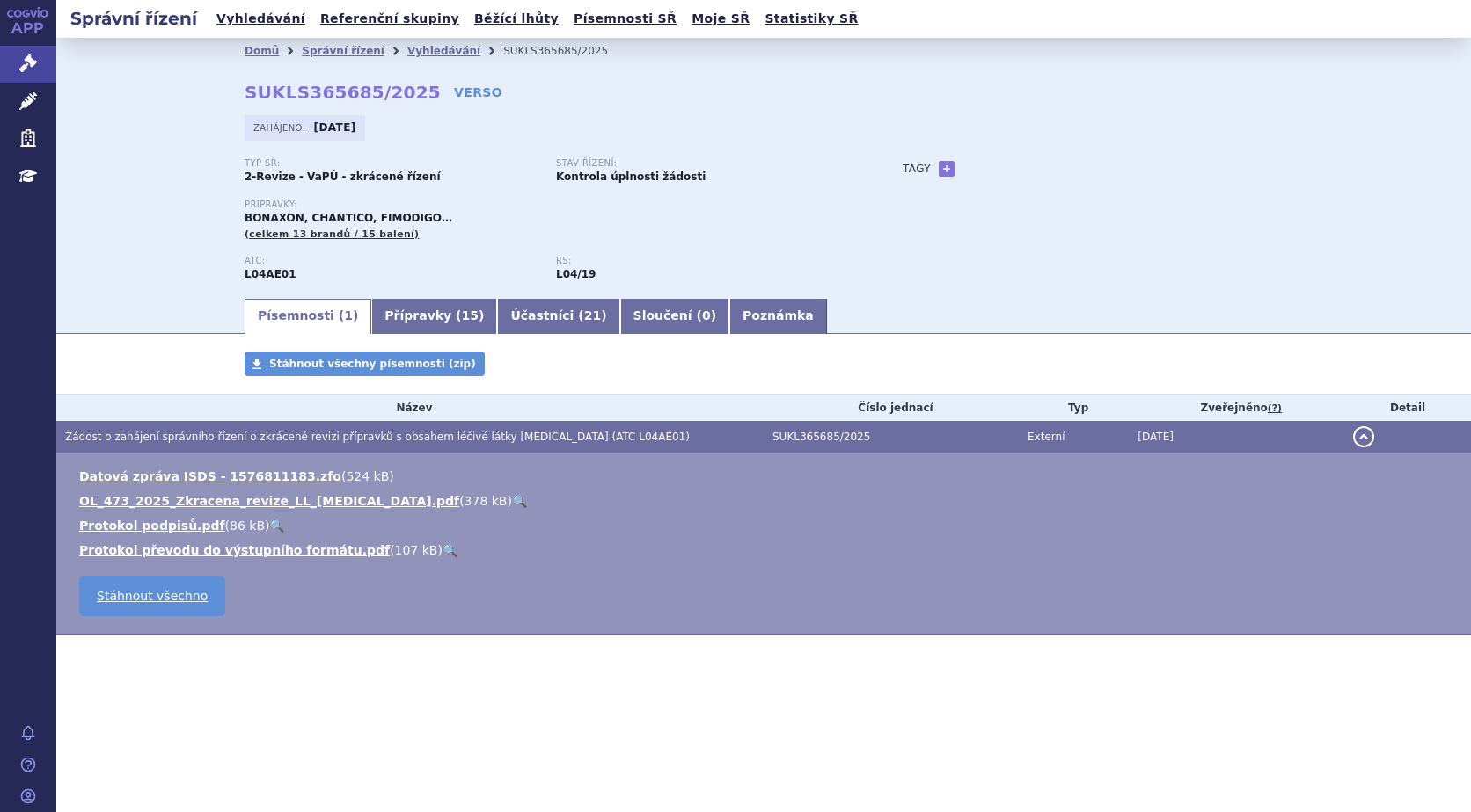
click at [512, 499] on link "🔍" at bounding box center [519, 501] width 15 height 14
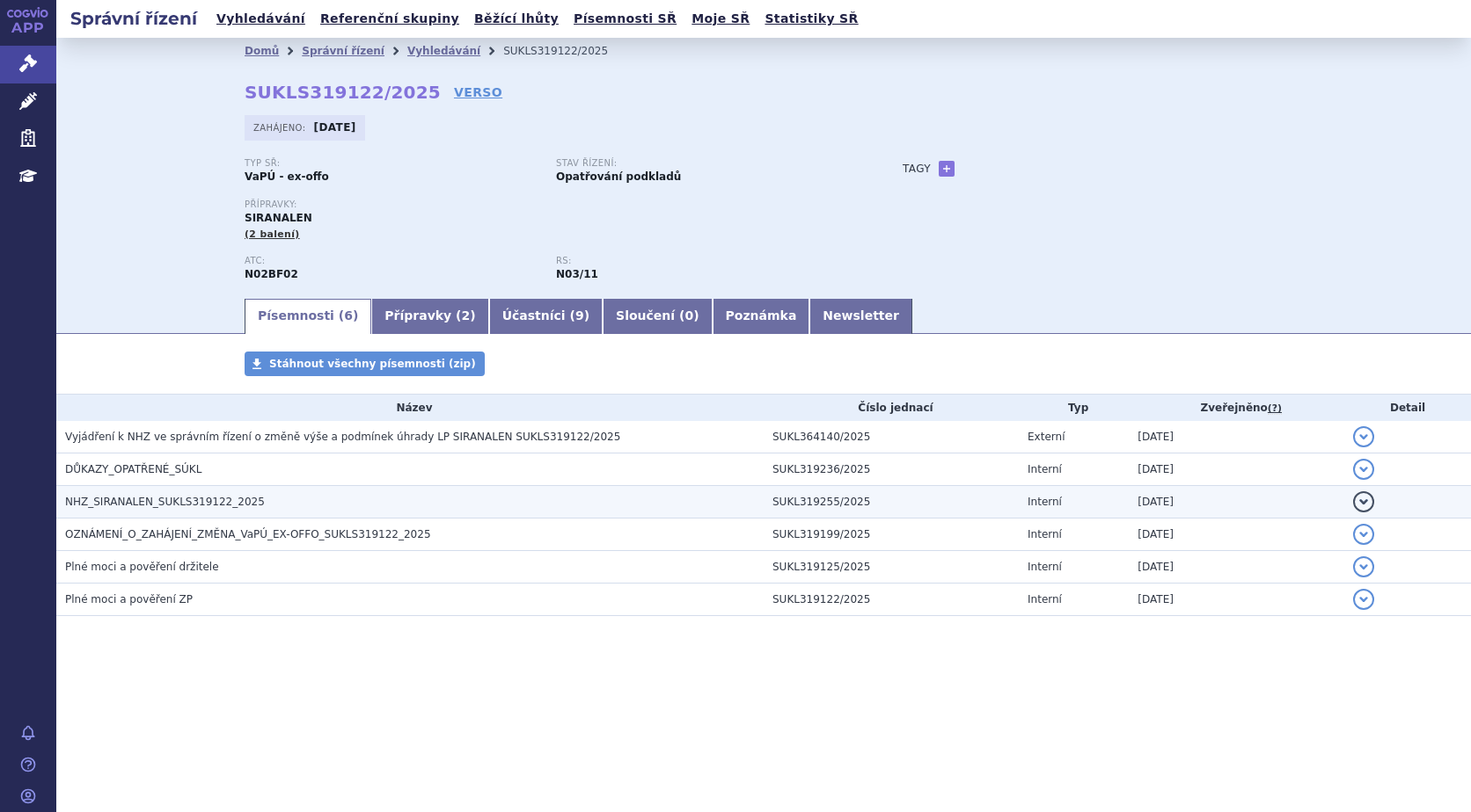
click at [150, 503] on span "NHZ_SIRANALEN_SUKLS319122_2025" at bounding box center [164, 502] width 200 height 13
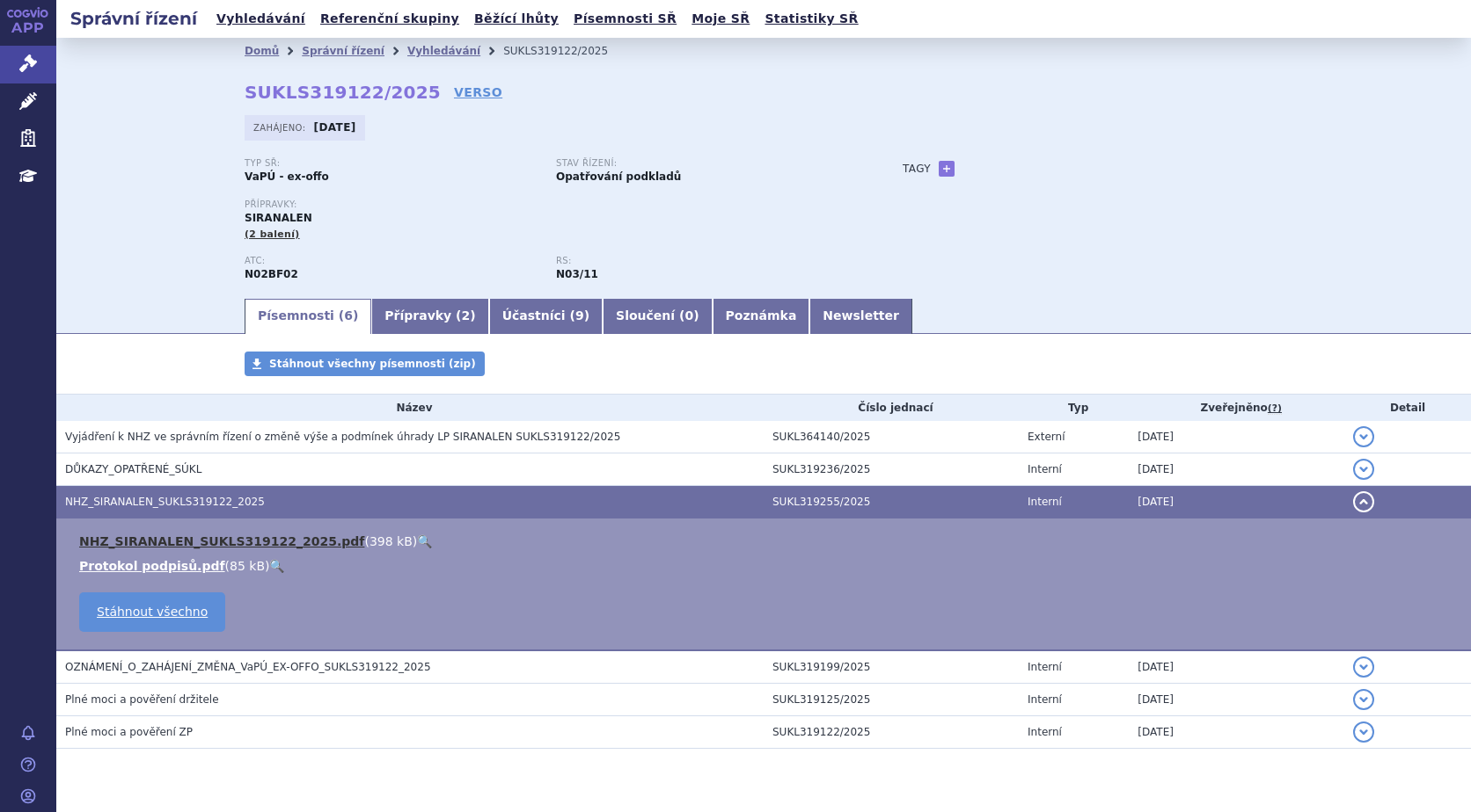
click at [136, 538] on link "NHZ_SIRANALEN_SUKLS319122_2025.pdf" at bounding box center [221, 541] width 285 height 14
